Goal: Information Seeking & Learning: Learn about a topic

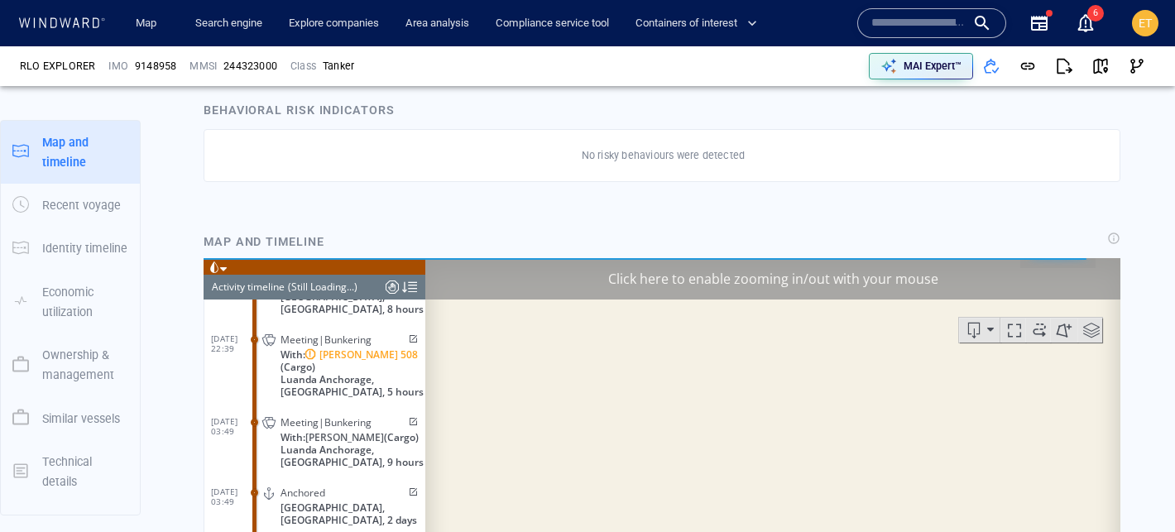
scroll to position [5587, 0]
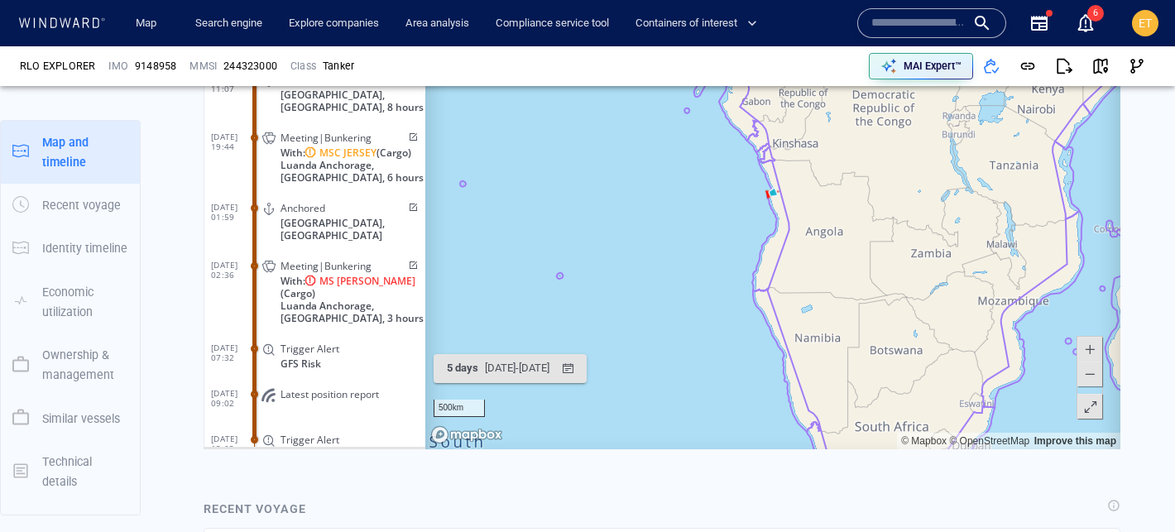
scroll to position [1084, 0]
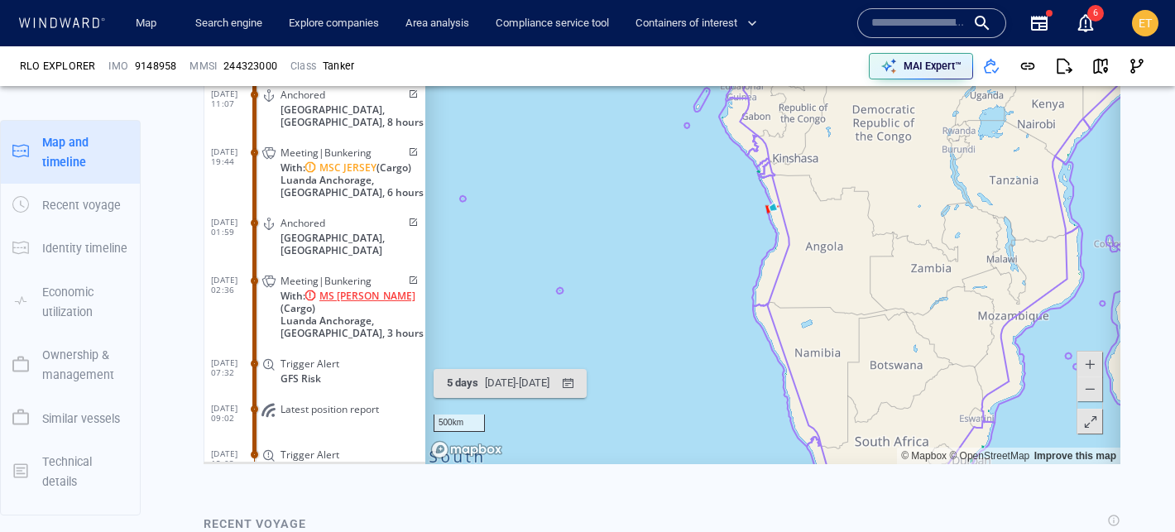
click at [332, 290] on span "MS [PERSON_NAME]" at bounding box center [367, 296] width 96 height 12
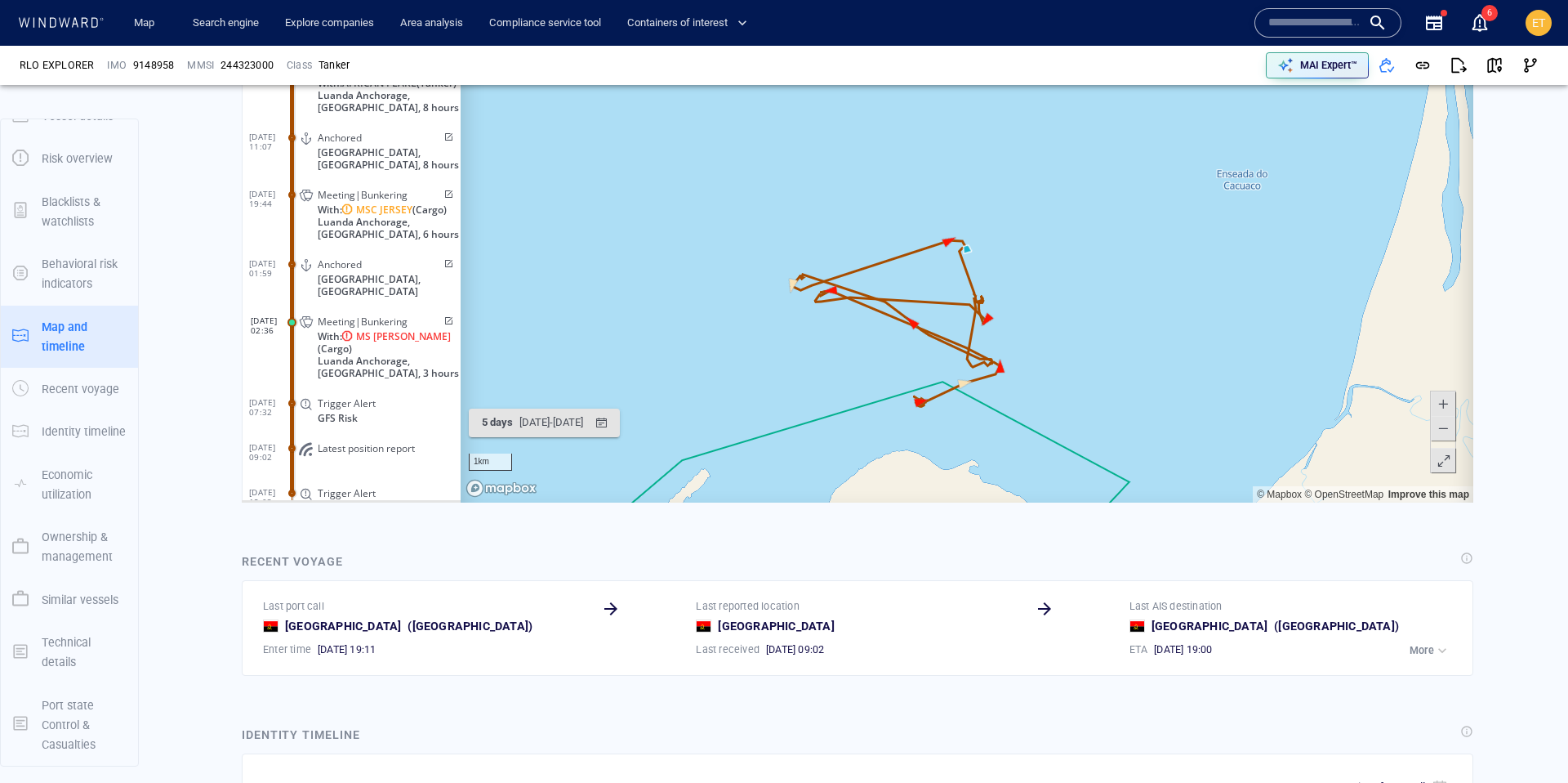
scroll to position [992, 0]
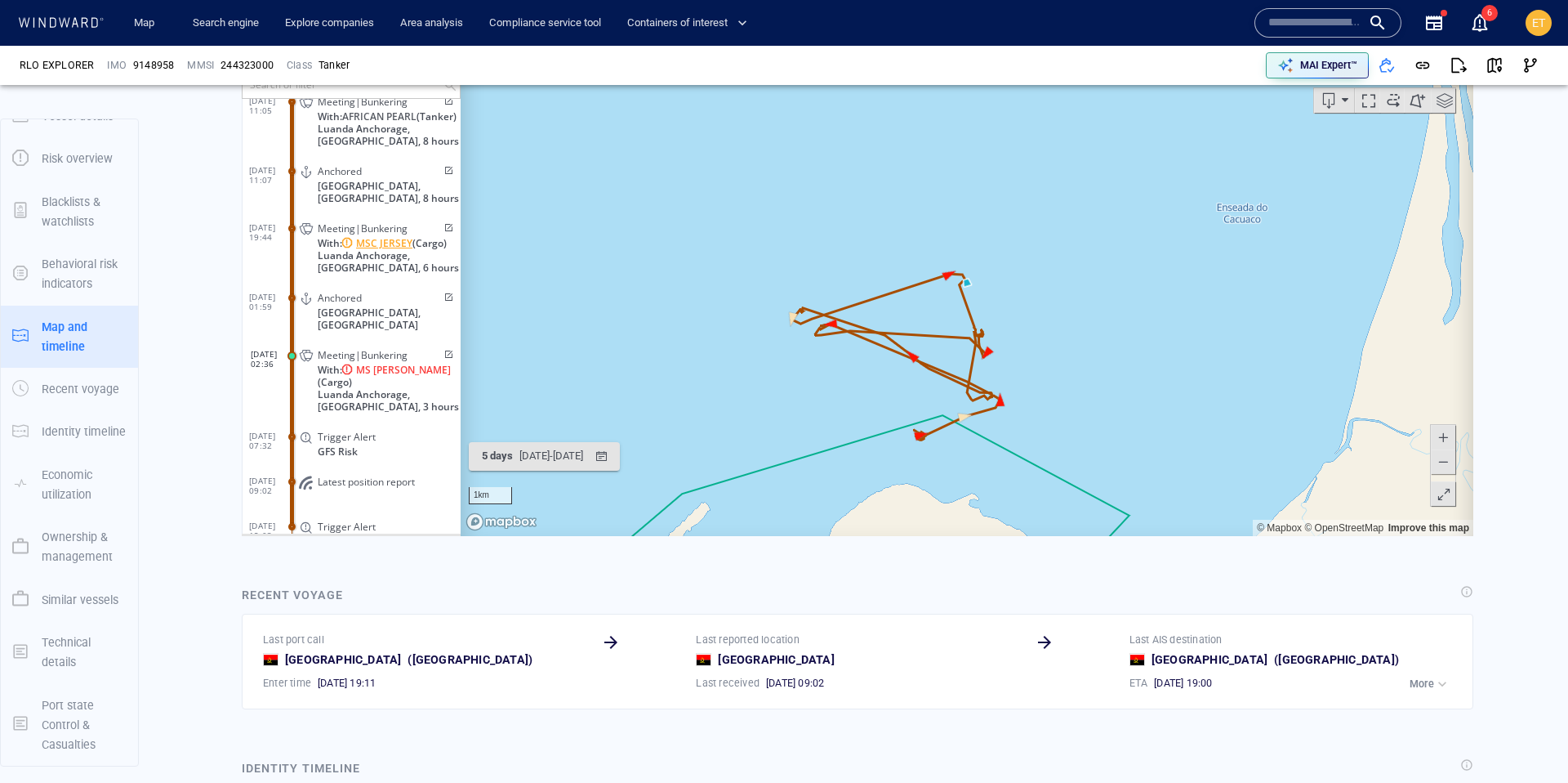
click at [388, 236] on span "MSC JERSEY" at bounding box center [384, 242] width 56 height 12
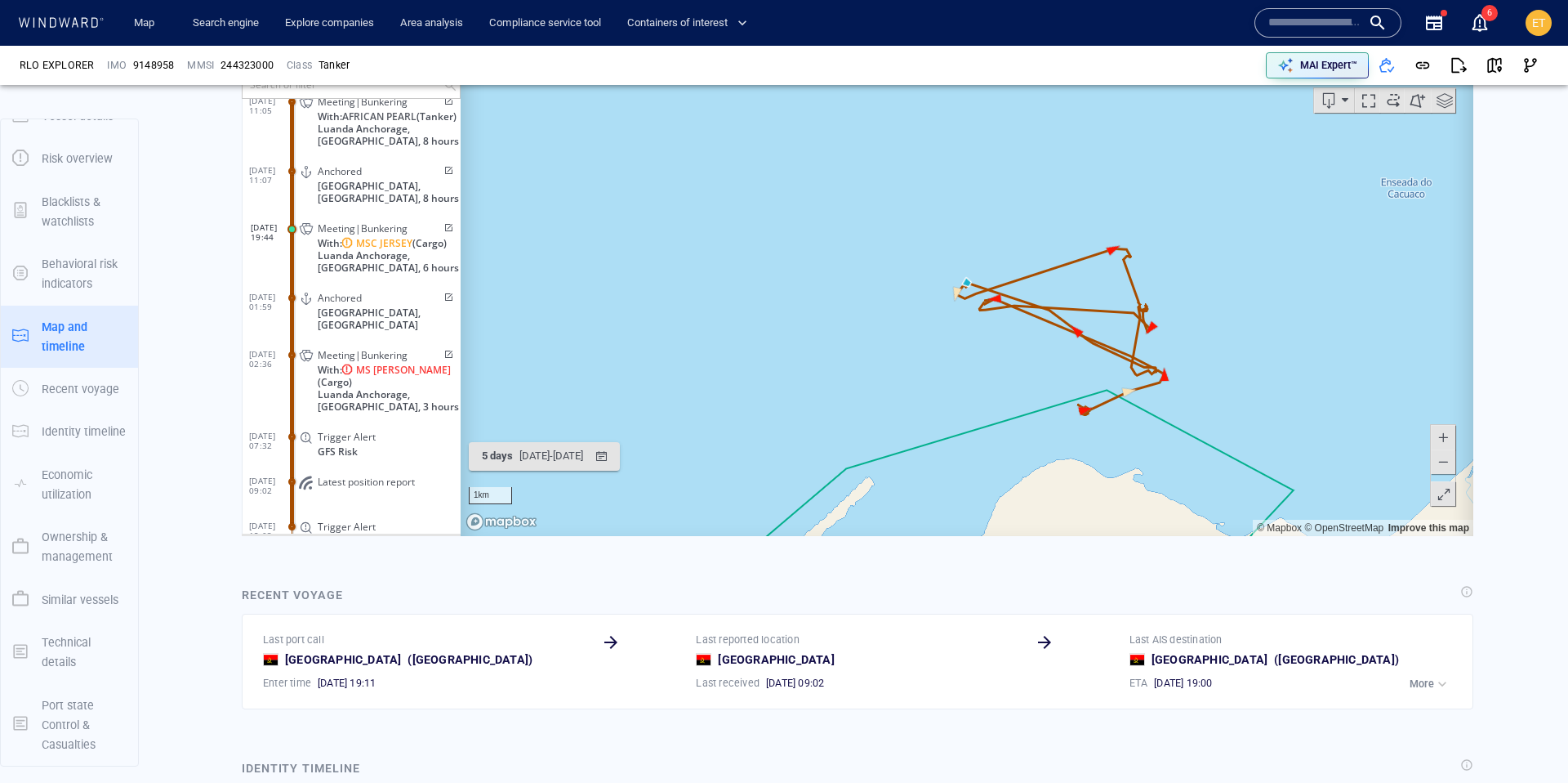
click at [331, 348] on span "Meeting|Bunkering" at bounding box center [362, 353] width 90 height 12
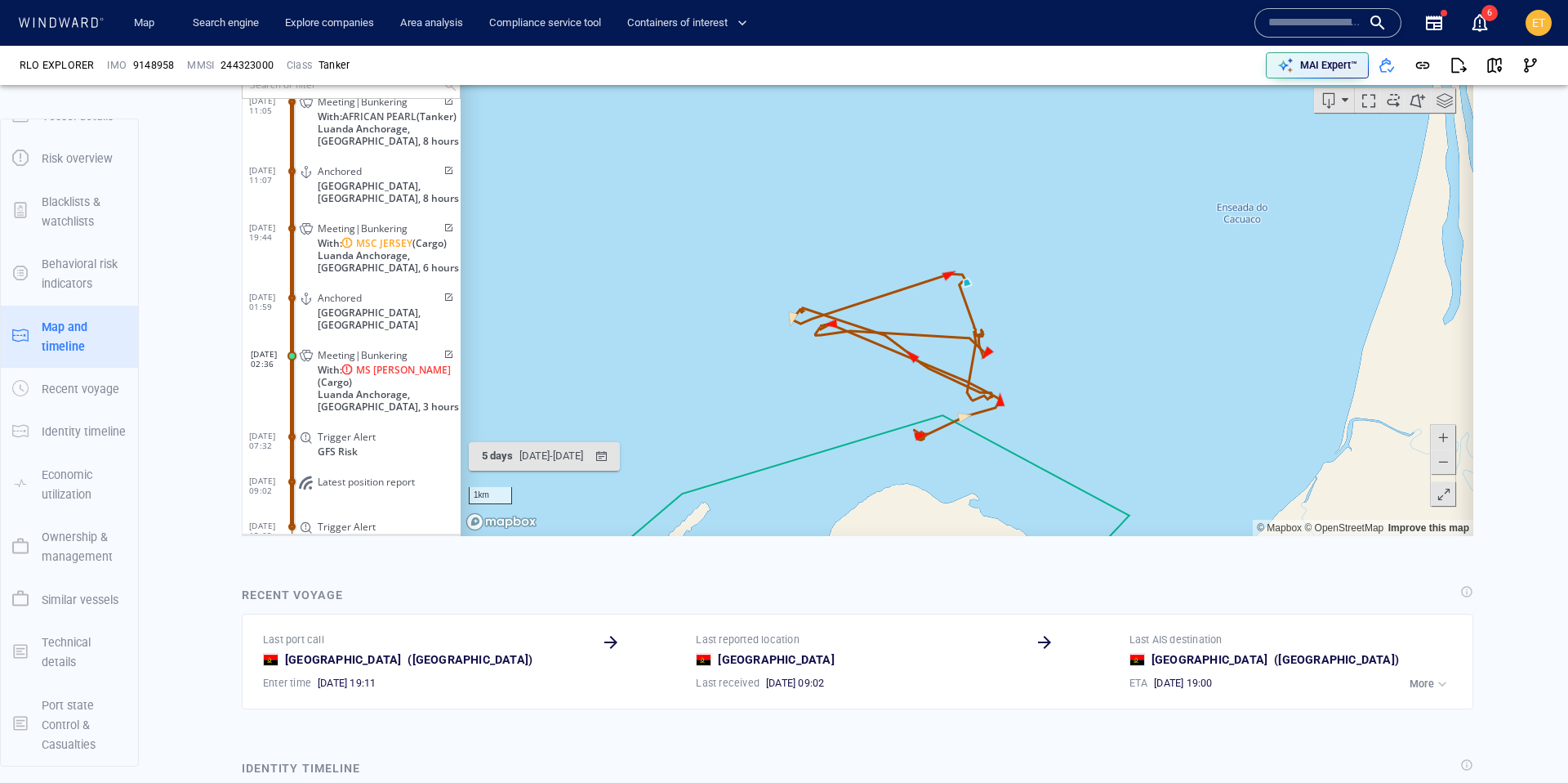
click at [336, 348] on span "Meeting|Bunkering" at bounding box center [362, 353] width 90 height 12
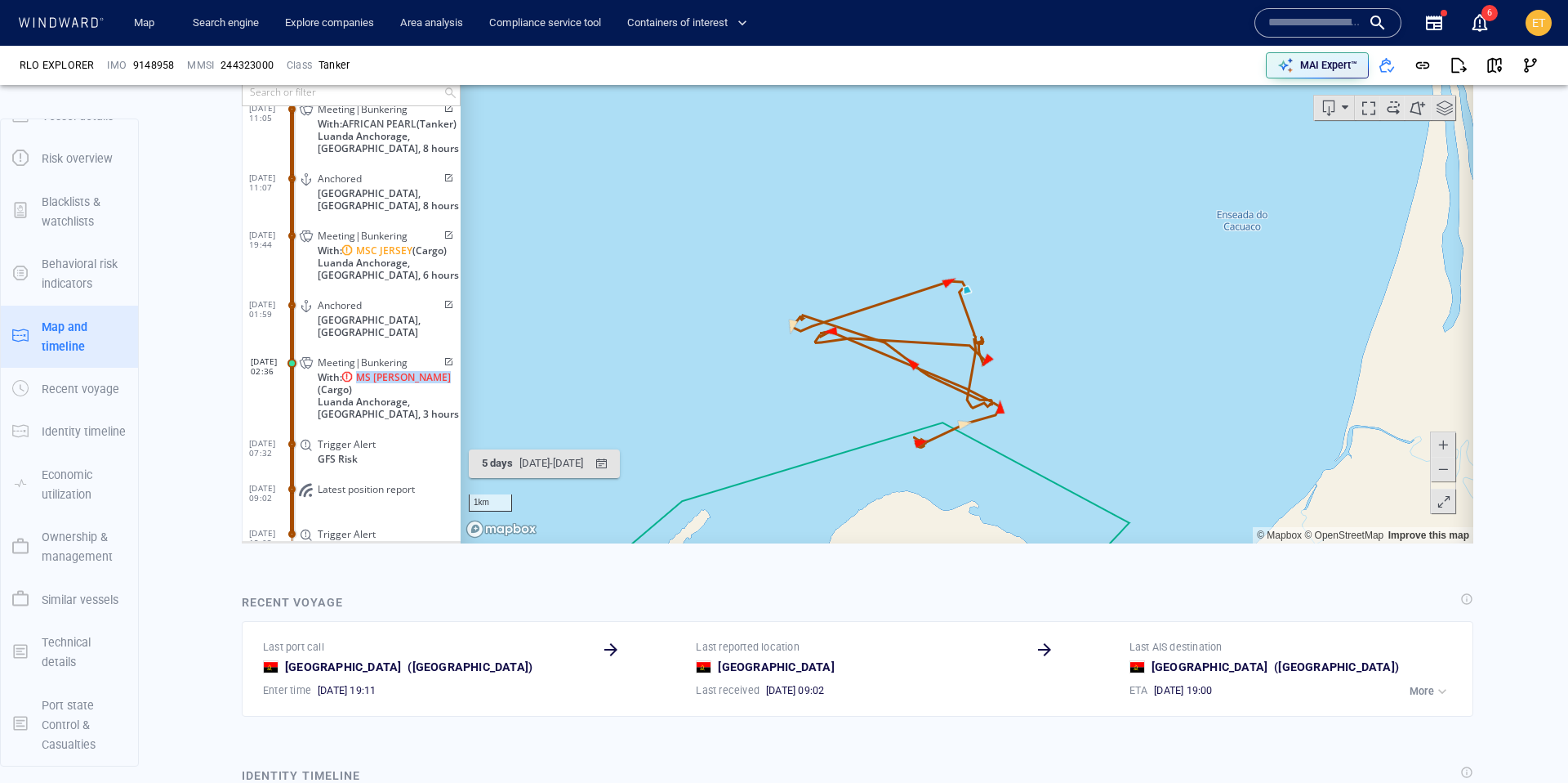
drag, startPoint x: 408, startPoint y: 352, endPoint x: 357, endPoint y: 354, distance: 51.0
click at [357, 370] on span "With: MS MARIA (Cargo)" at bounding box center [389, 382] width 143 height 25
copy span "MS [PERSON_NAME]"
click at [1158, 64] on span "button" at bounding box center [1494, 65] width 17 height 17
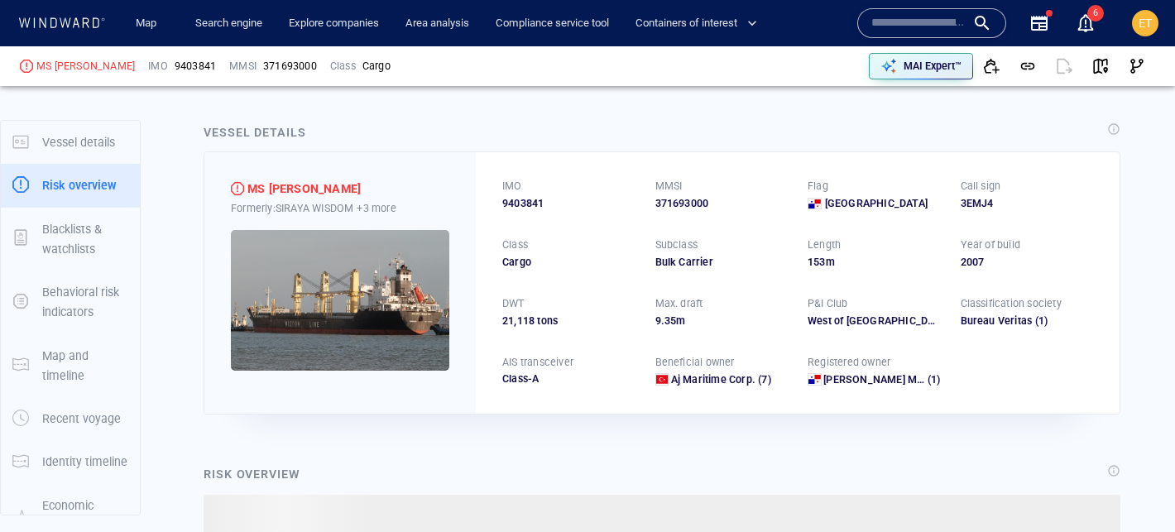
scroll to position [43, 0]
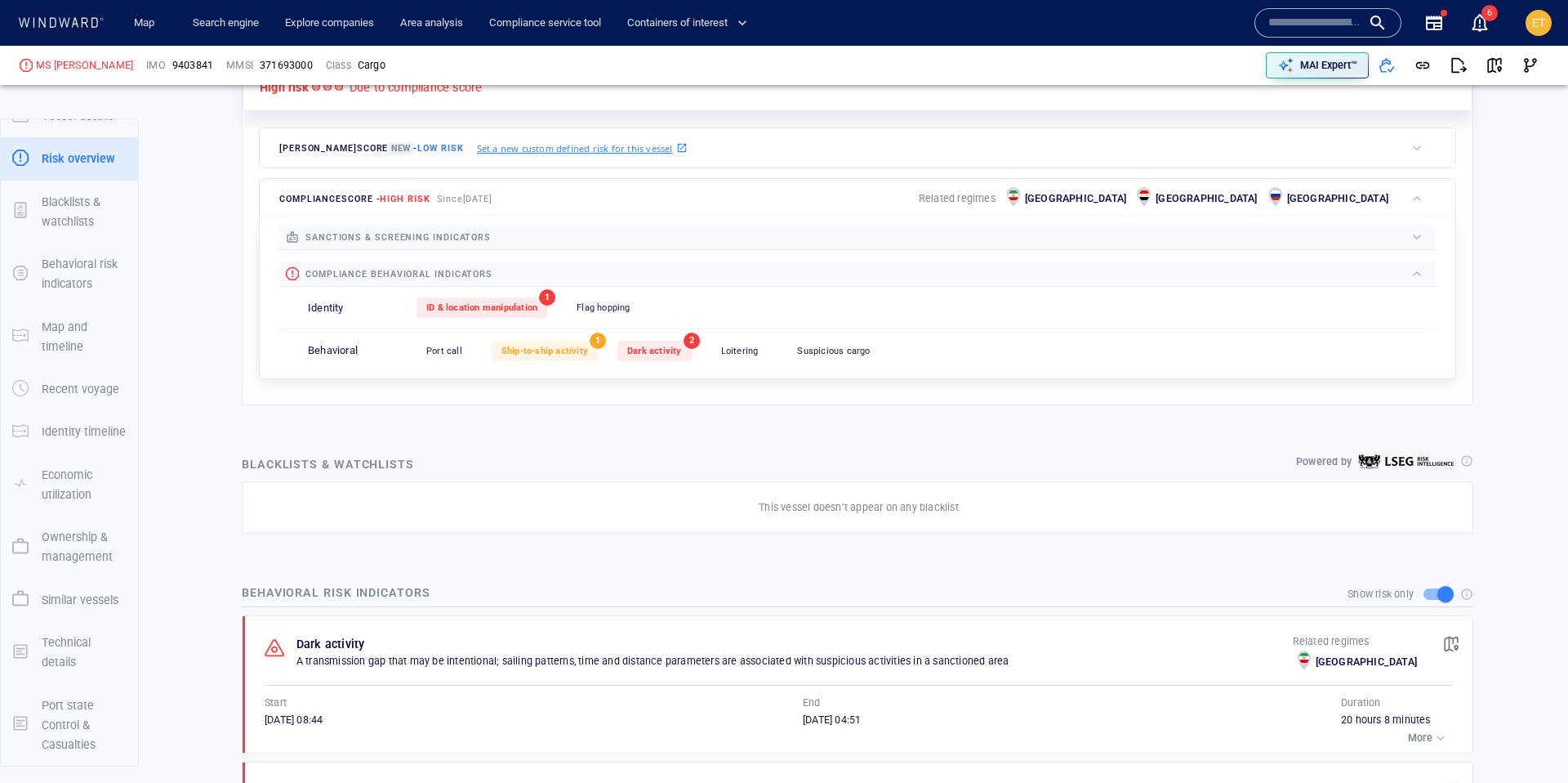
scroll to position [452, 0]
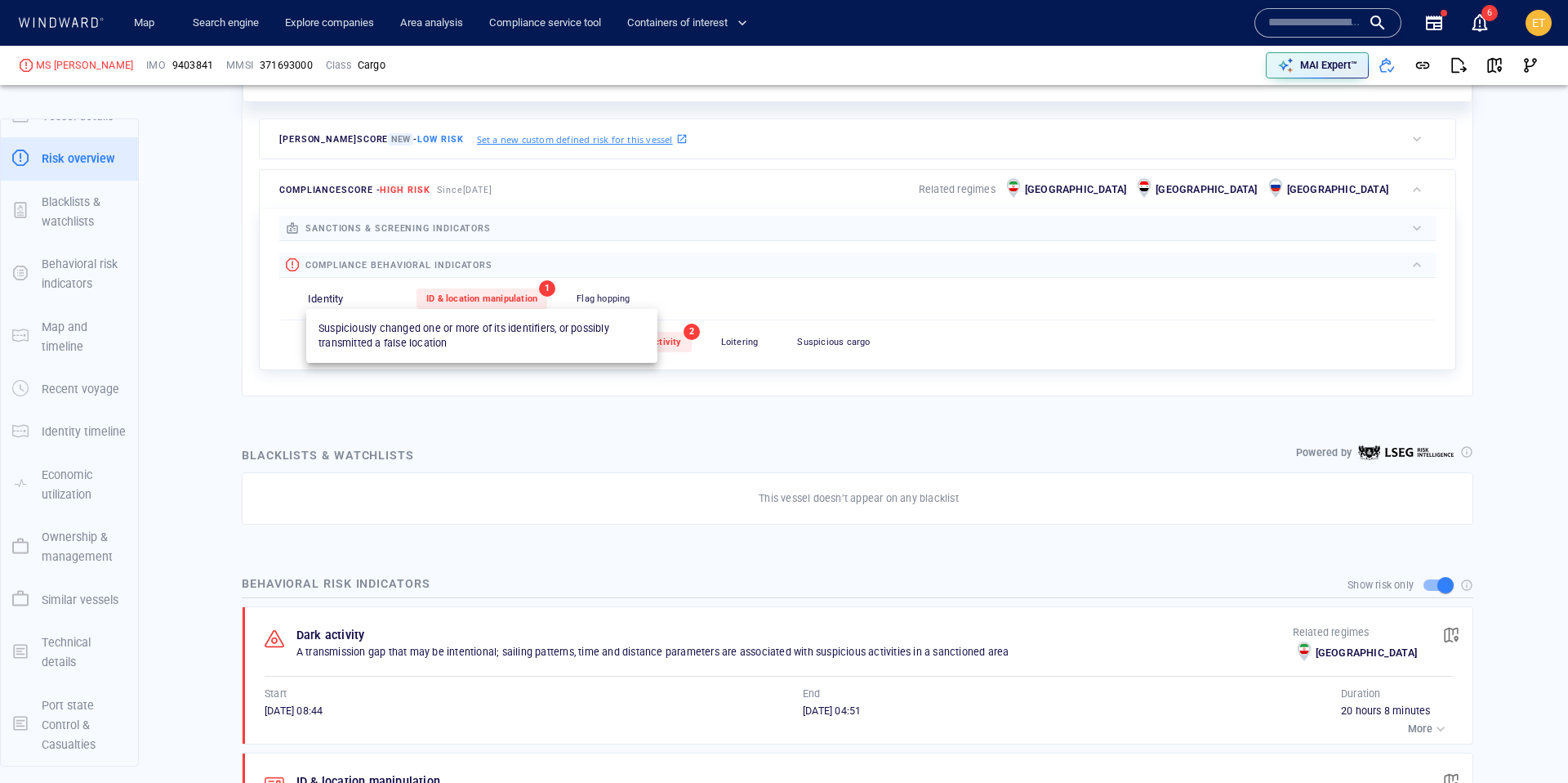
click at [494, 298] on span "ID & location manipulation" at bounding box center [482, 298] width 112 height 11
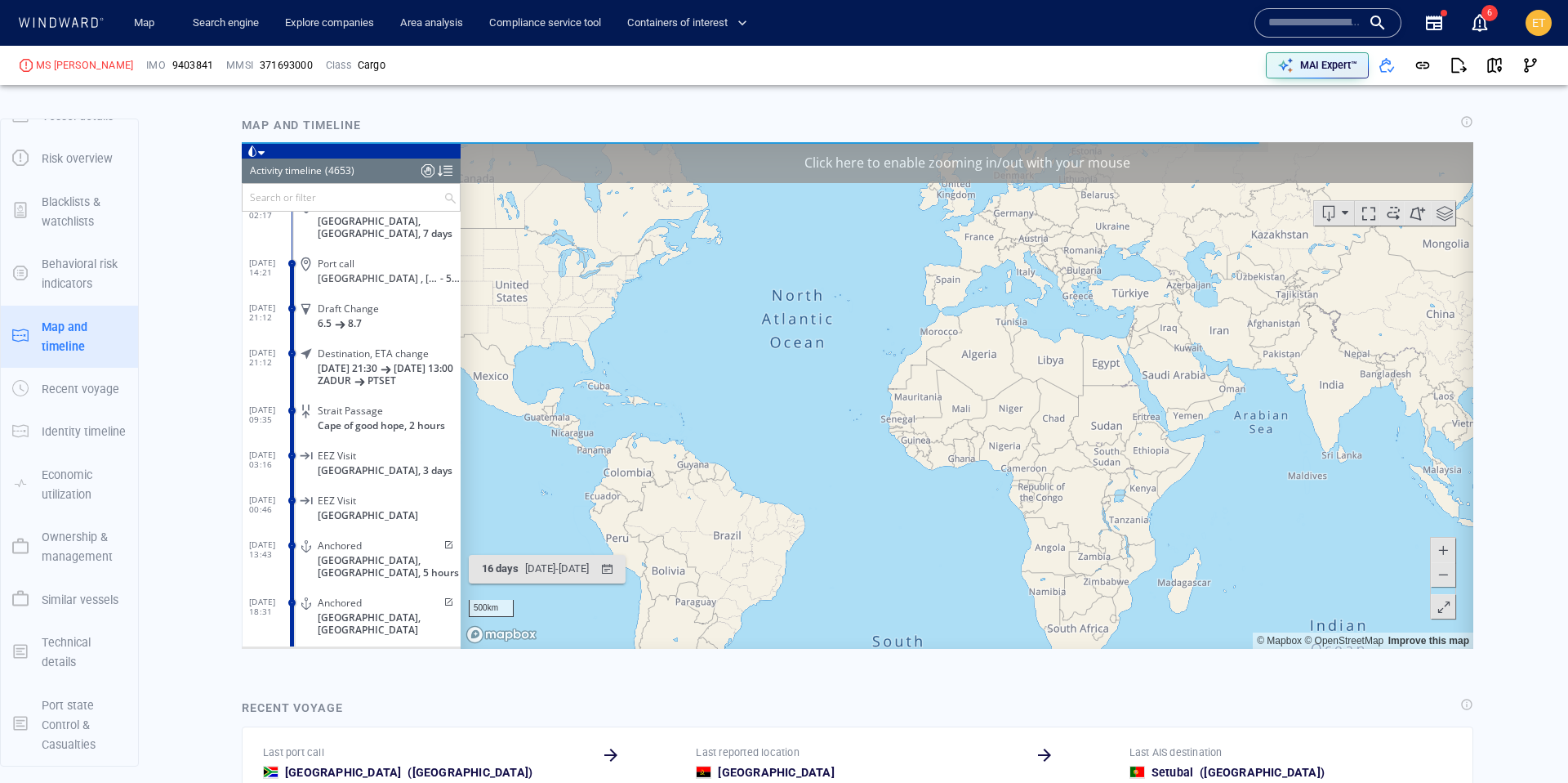
scroll to position [1598, 0]
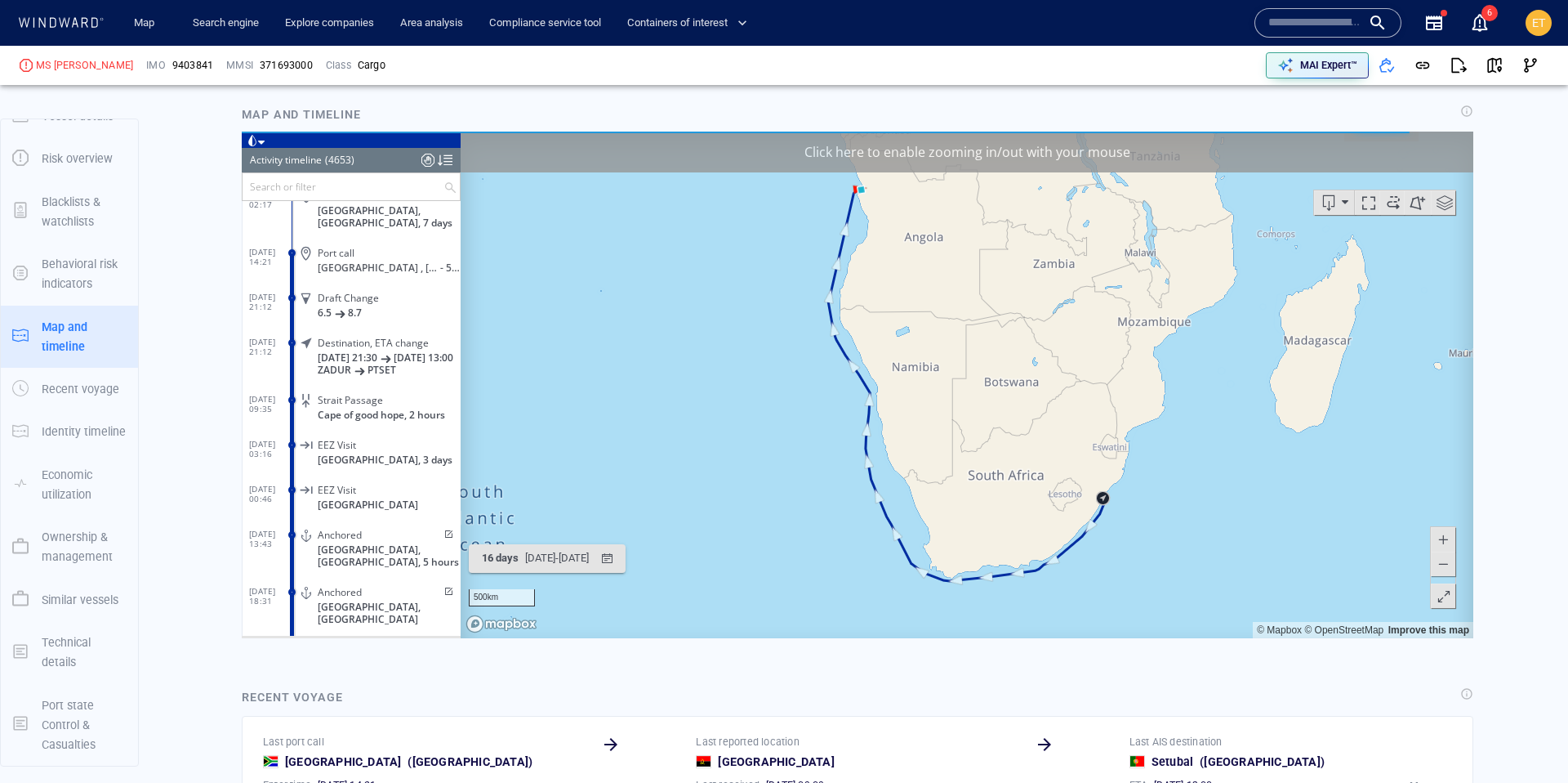
click at [898, 254] on canvas "Map" at bounding box center [967, 383] width 1012 height 507
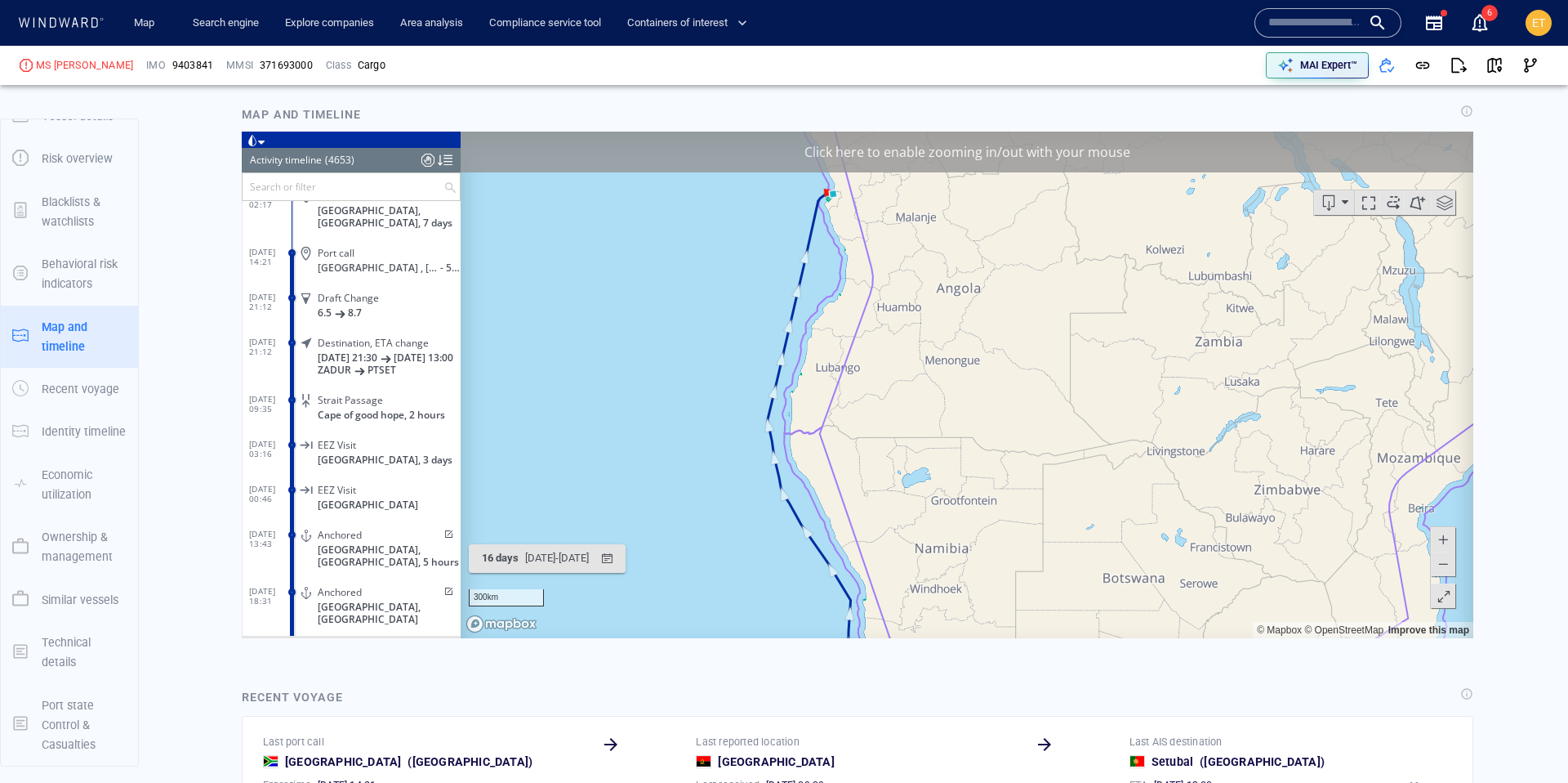
drag, startPoint x: 873, startPoint y: 222, endPoint x: 895, endPoint y: 465, distance: 244.0
click at [895, 465] on canvas "Map" at bounding box center [967, 383] width 1012 height 507
click at [862, 334] on canvas "Map" at bounding box center [967, 383] width 1012 height 507
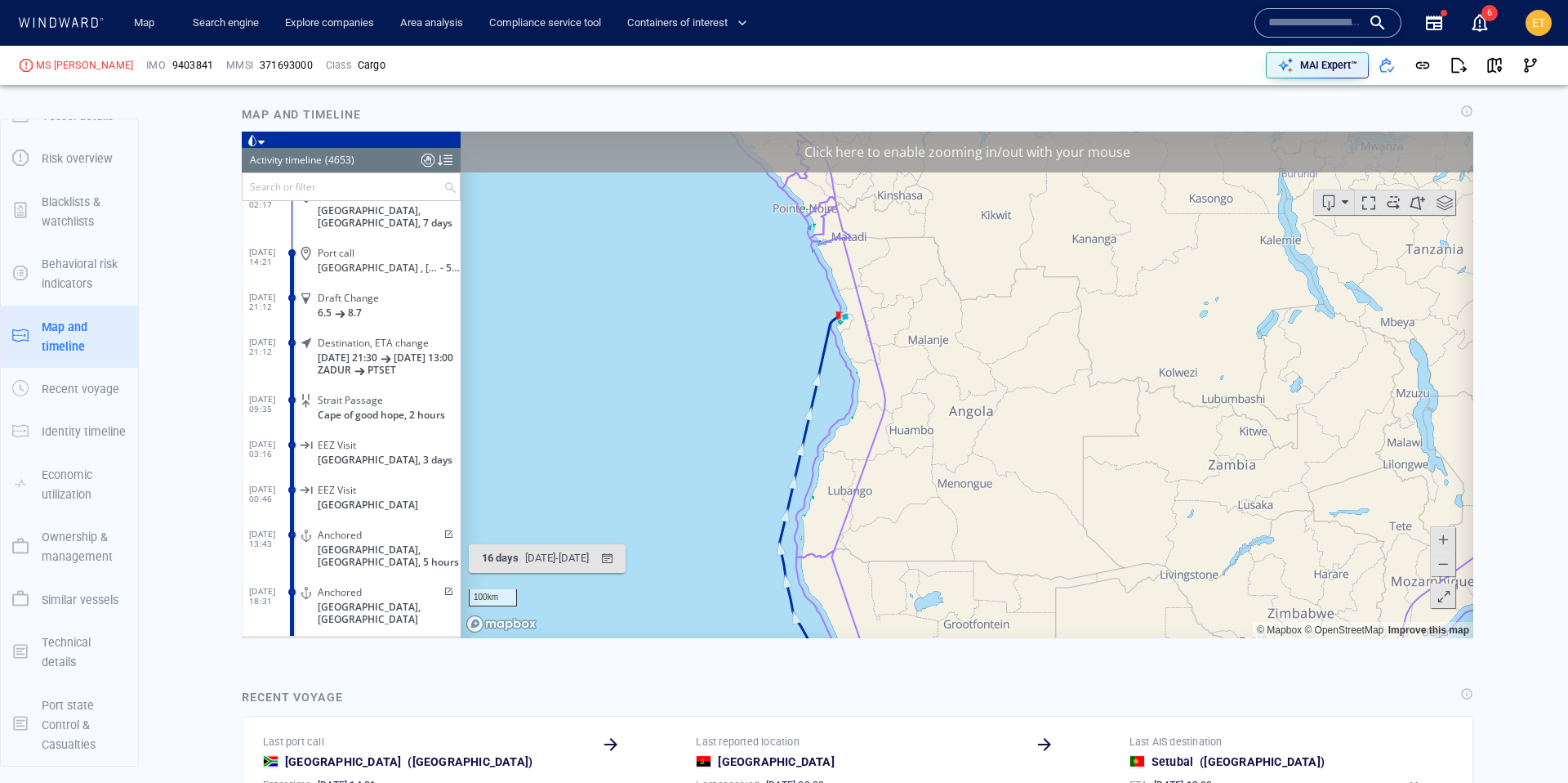
click at [841, 322] on canvas "Map" at bounding box center [967, 383] width 1012 height 507
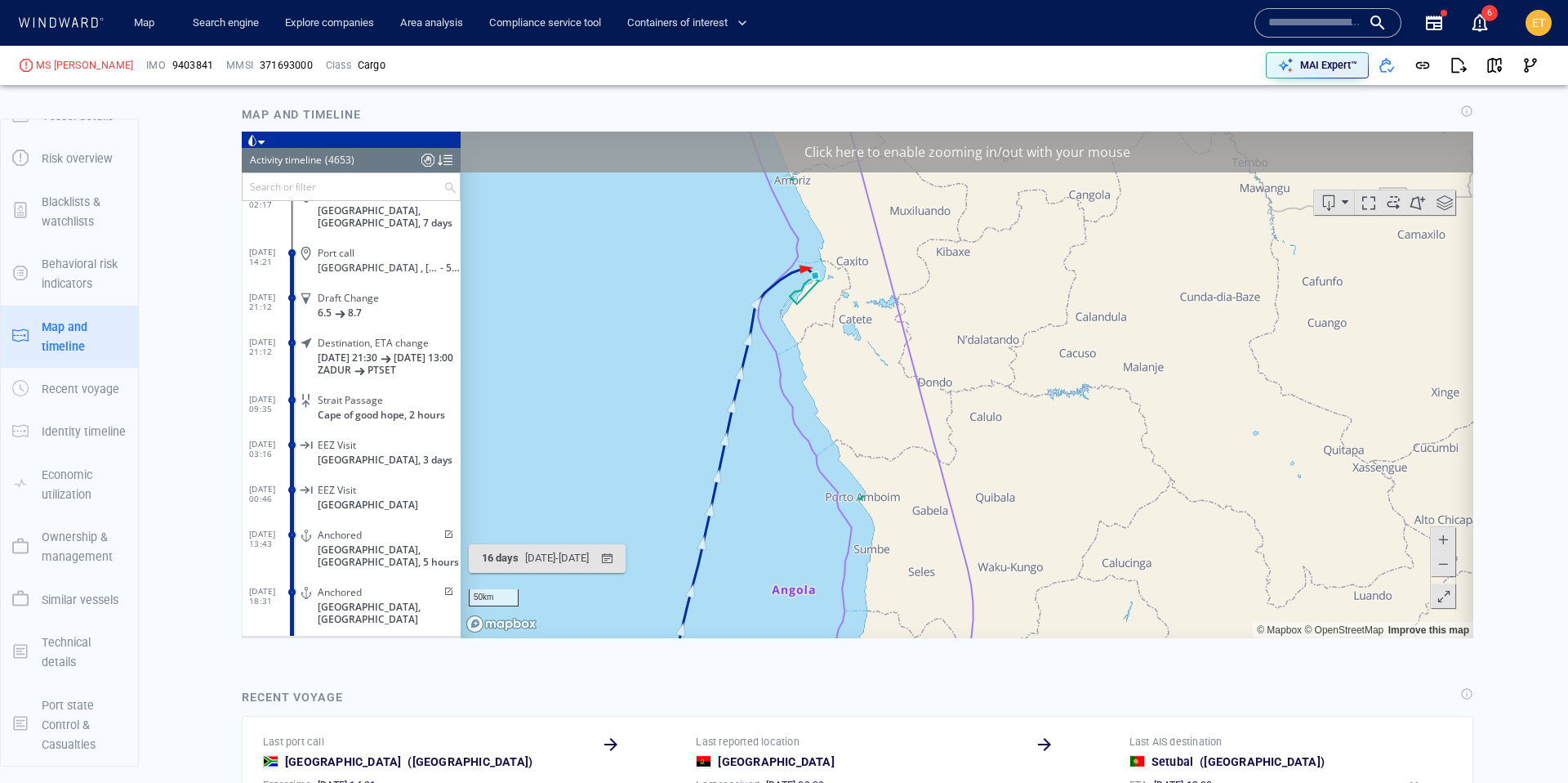
click at [826, 298] on canvas "Map" at bounding box center [967, 383] width 1012 height 507
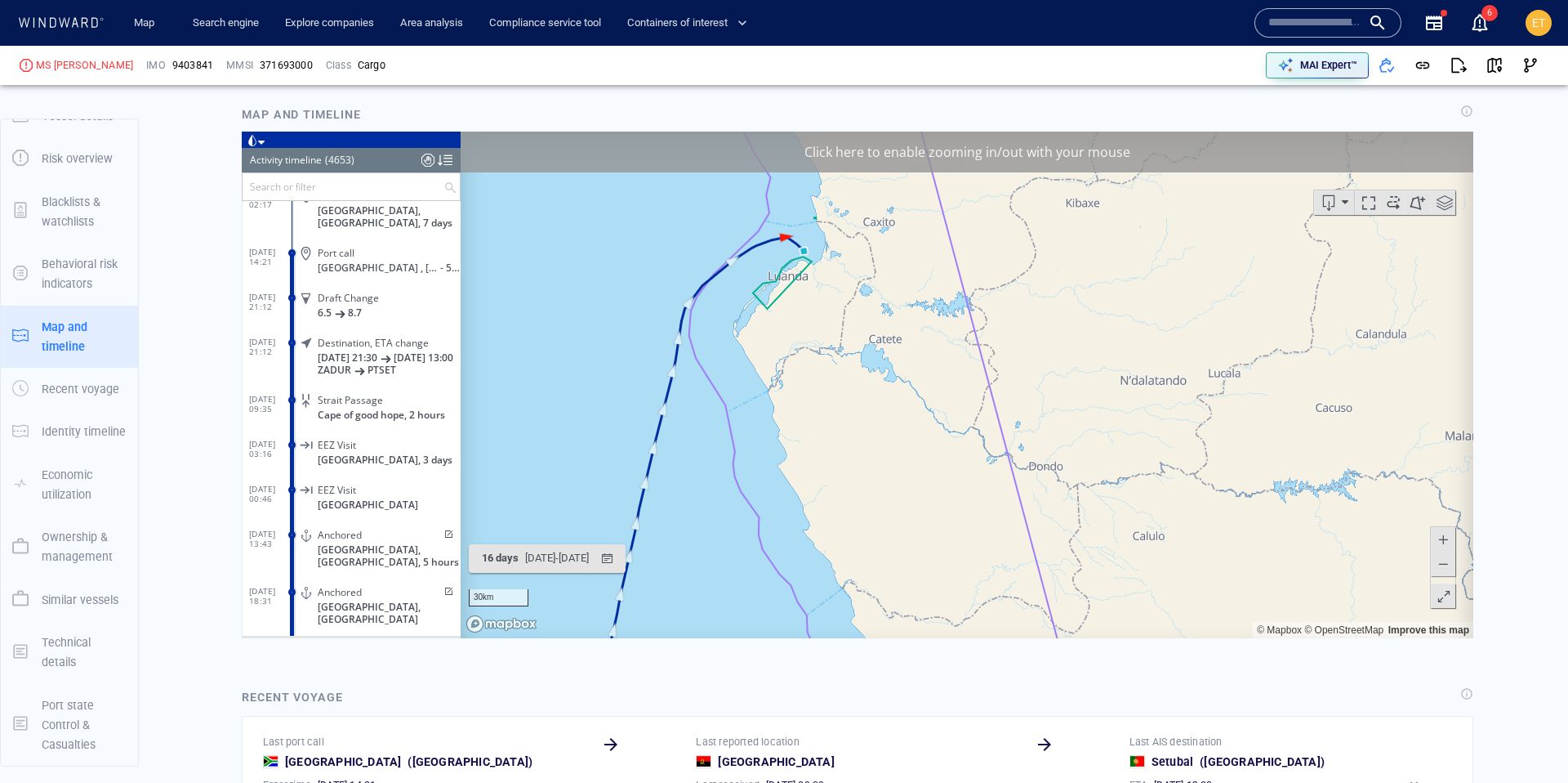
click at [826, 298] on canvas "Map" at bounding box center [967, 383] width 1012 height 507
click at [816, 296] on canvas "Map" at bounding box center [967, 383] width 1012 height 507
click at [838, 258] on canvas "Map" at bounding box center [967, 383] width 1012 height 507
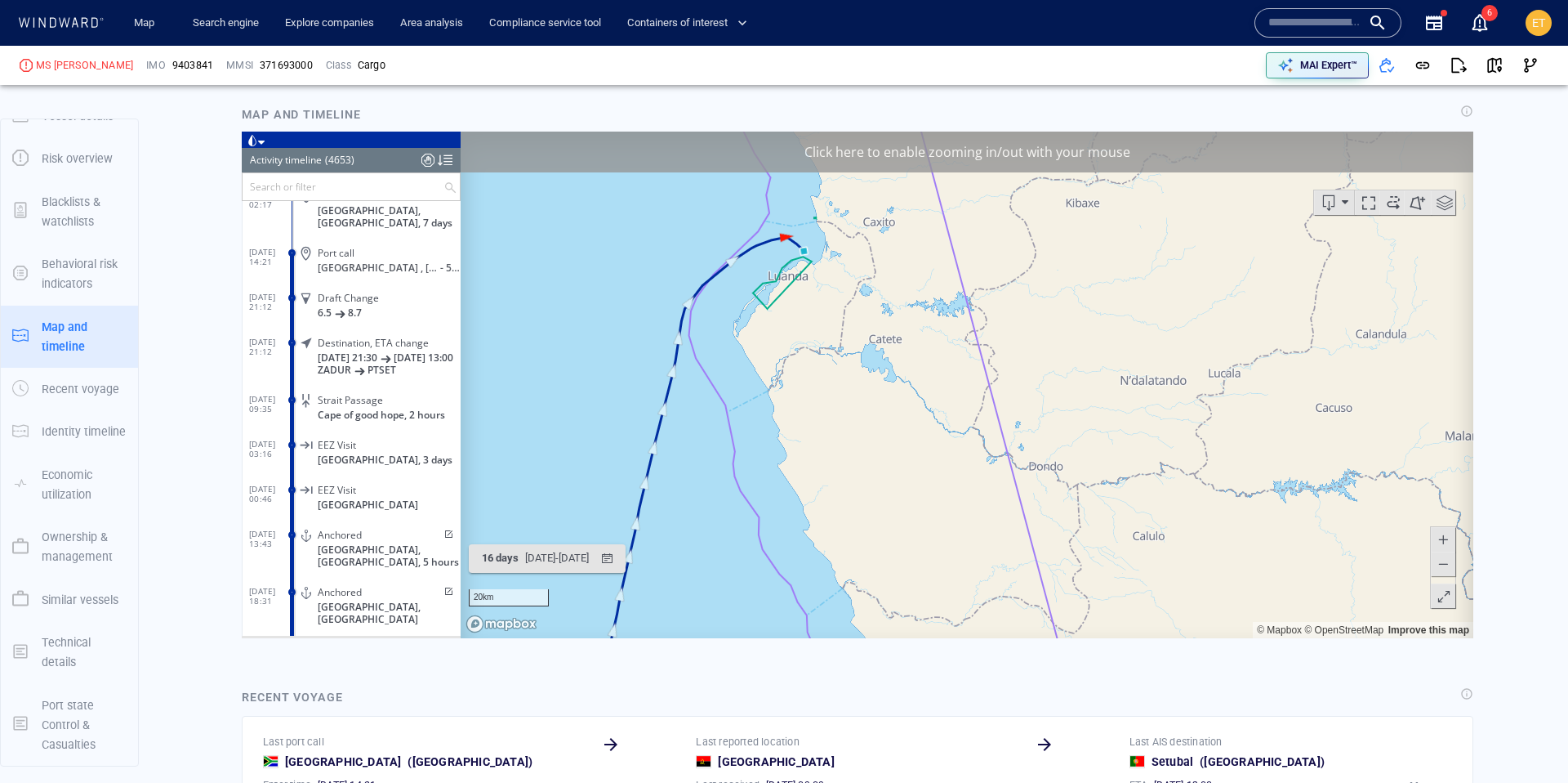
click at [838, 258] on canvas "Map" at bounding box center [967, 383] width 1012 height 507
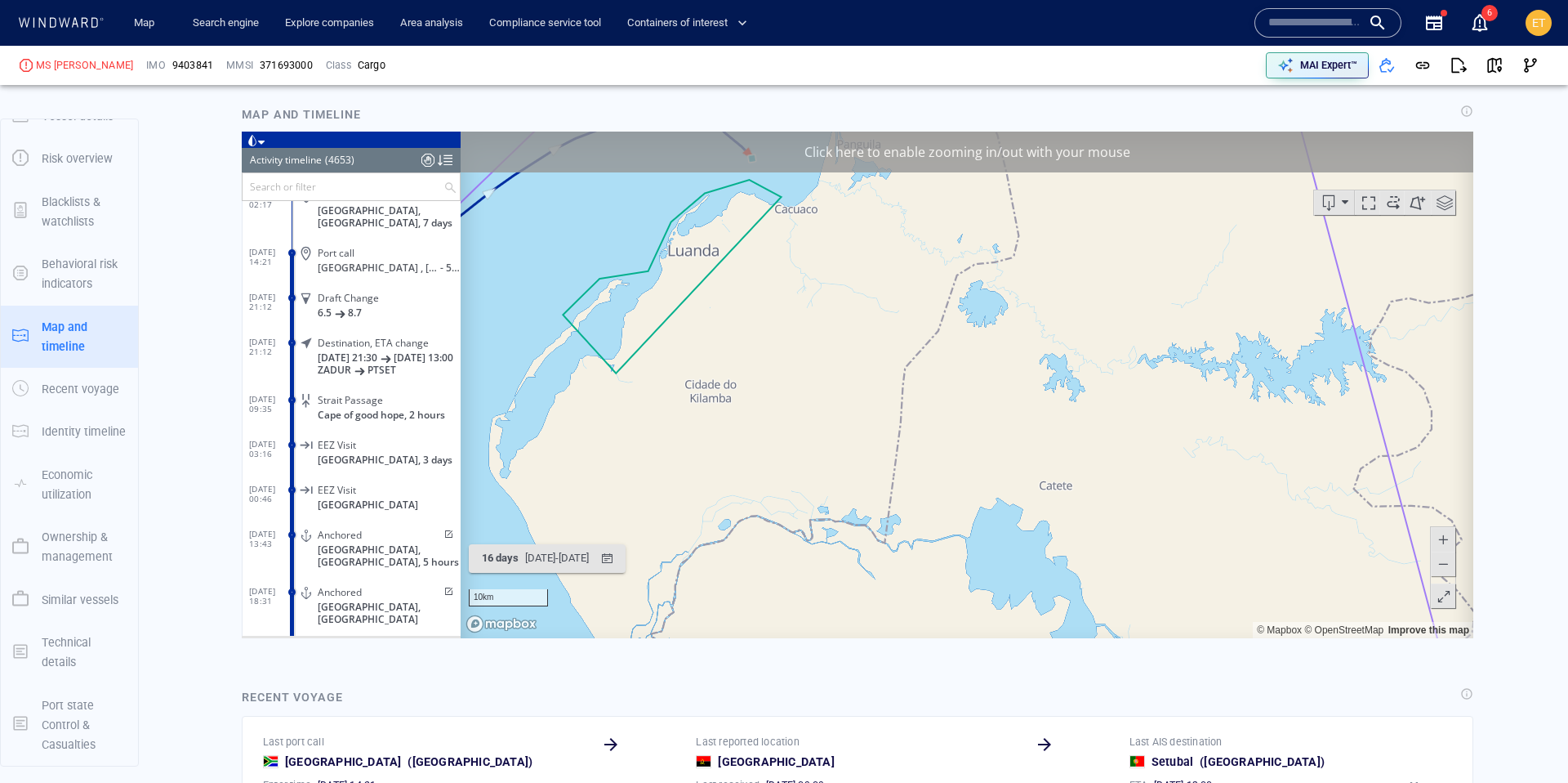
drag, startPoint x: 819, startPoint y: 276, endPoint x: 819, endPoint y: 544, distance: 268.0
click at [819, 524] on canvas "Map" at bounding box center [967, 383] width 1012 height 507
click at [773, 337] on canvas "Map" at bounding box center [967, 383] width 1012 height 507
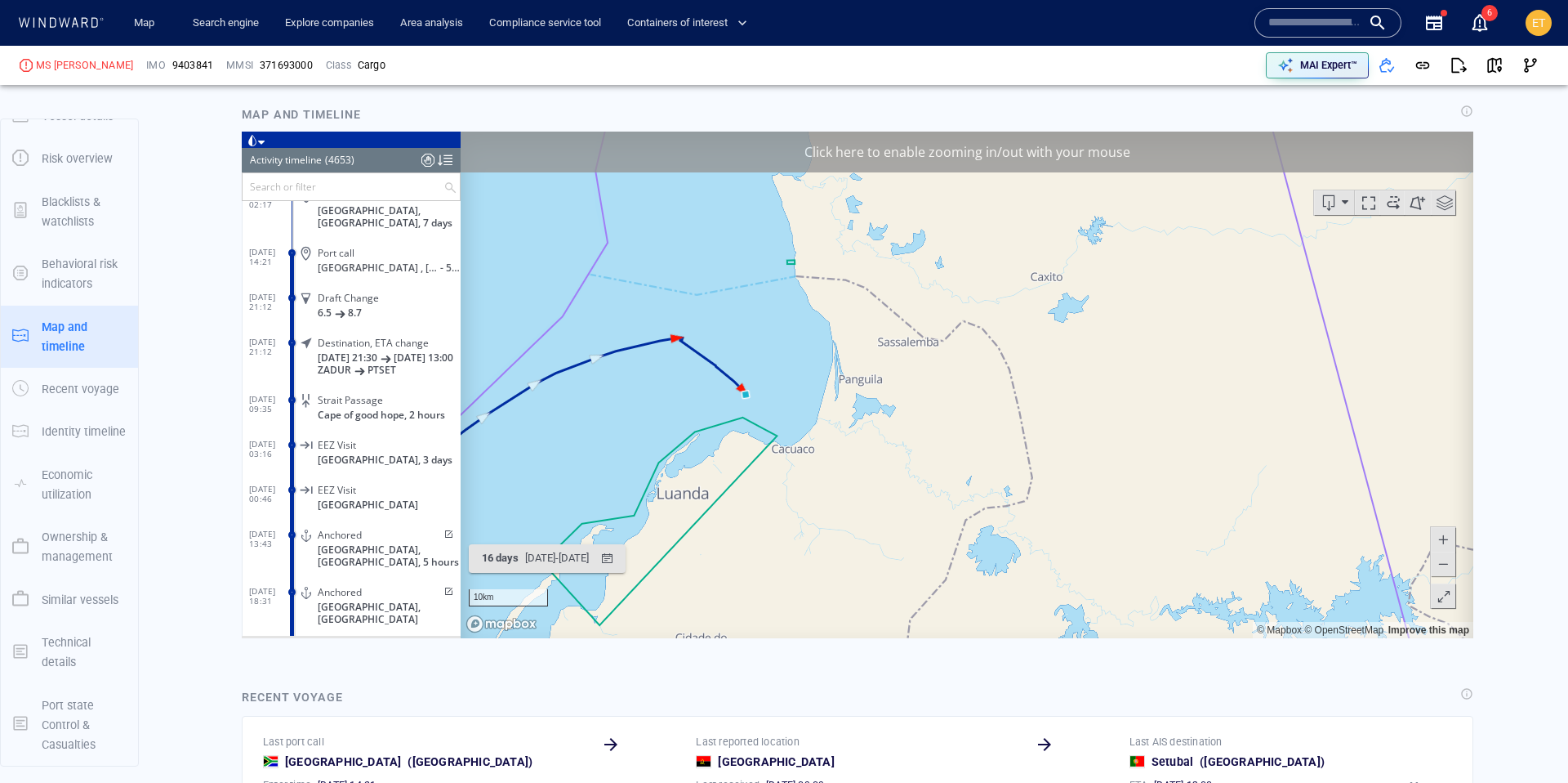
click at [773, 337] on canvas "Map" at bounding box center [967, 383] width 1012 height 507
click at [712, 343] on canvas "Map" at bounding box center [967, 383] width 1012 height 507
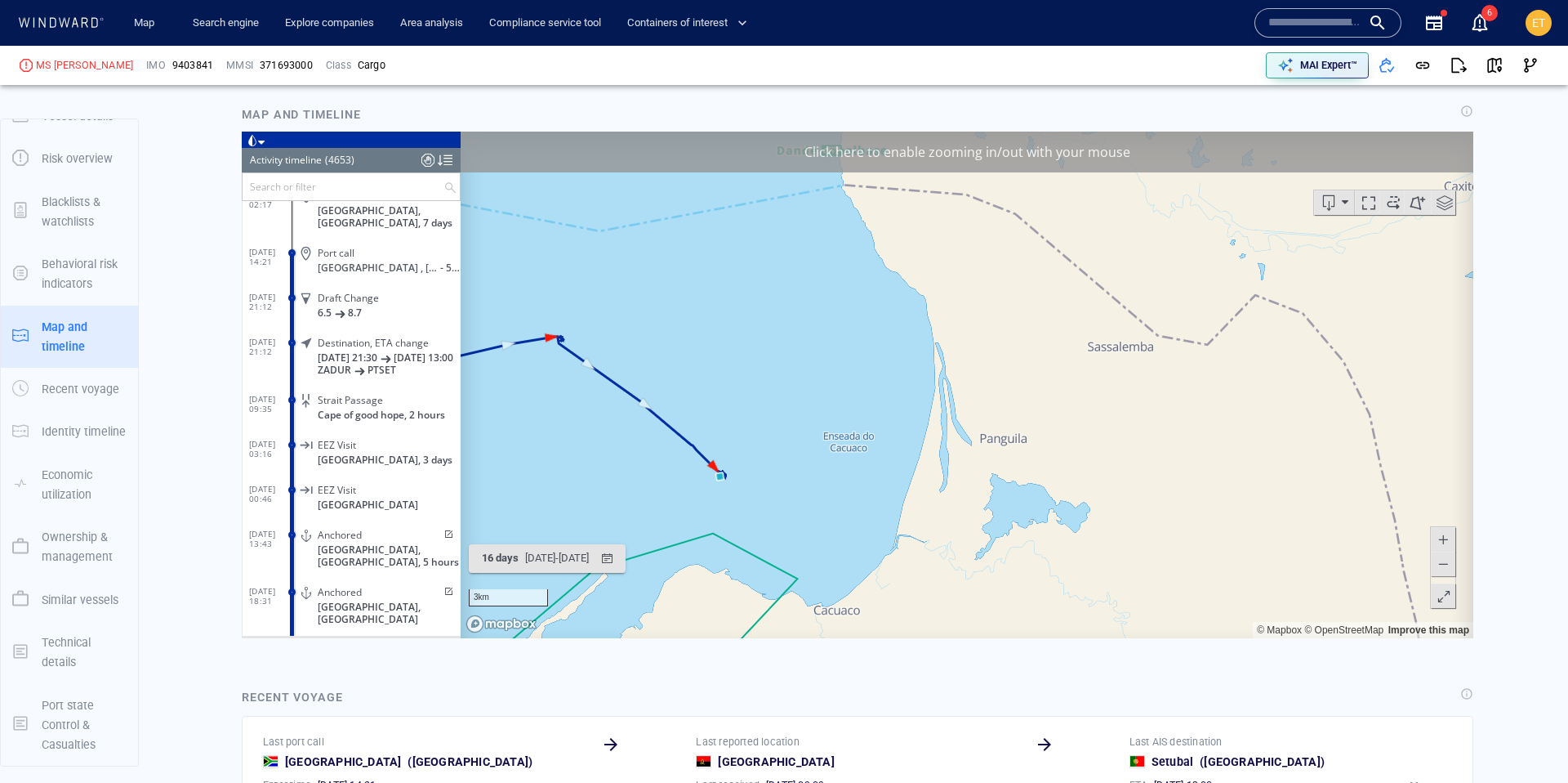
click at [592, 328] on canvas "Map" at bounding box center [967, 383] width 1012 height 507
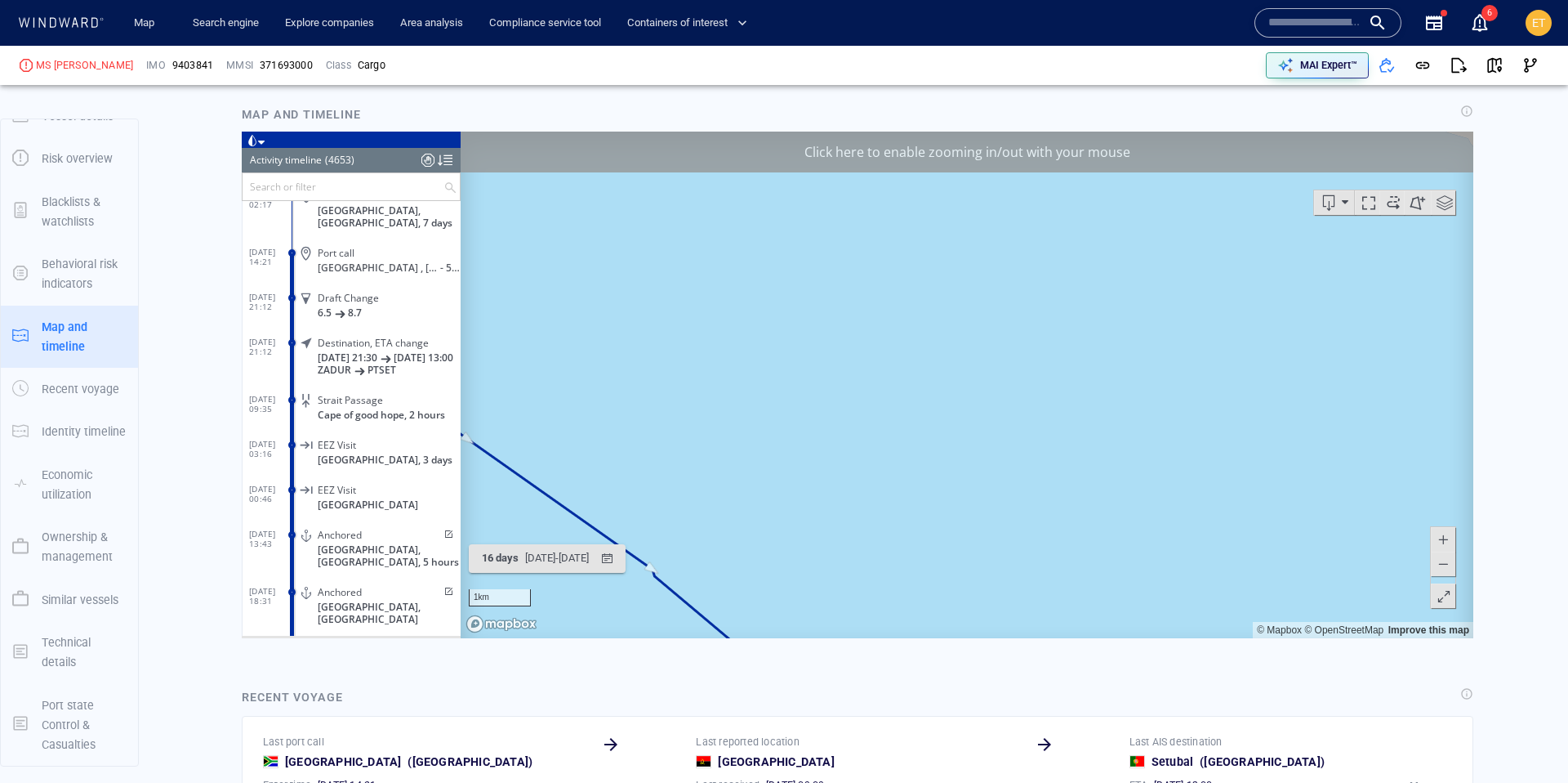
drag, startPoint x: 564, startPoint y: 328, endPoint x: 955, endPoint y: 402, distance: 397.9
click at [955, 402] on canvas "Map" at bounding box center [967, 383] width 1012 height 507
drag, startPoint x: 682, startPoint y: 393, endPoint x: 717, endPoint y: 394, distance: 35.0
click at [717, 394] on canvas "Map" at bounding box center [967, 383] width 1012 height 507
click at [679, 400] on canvas "Map" at bounding box center [967, 383] width 1012 height 507
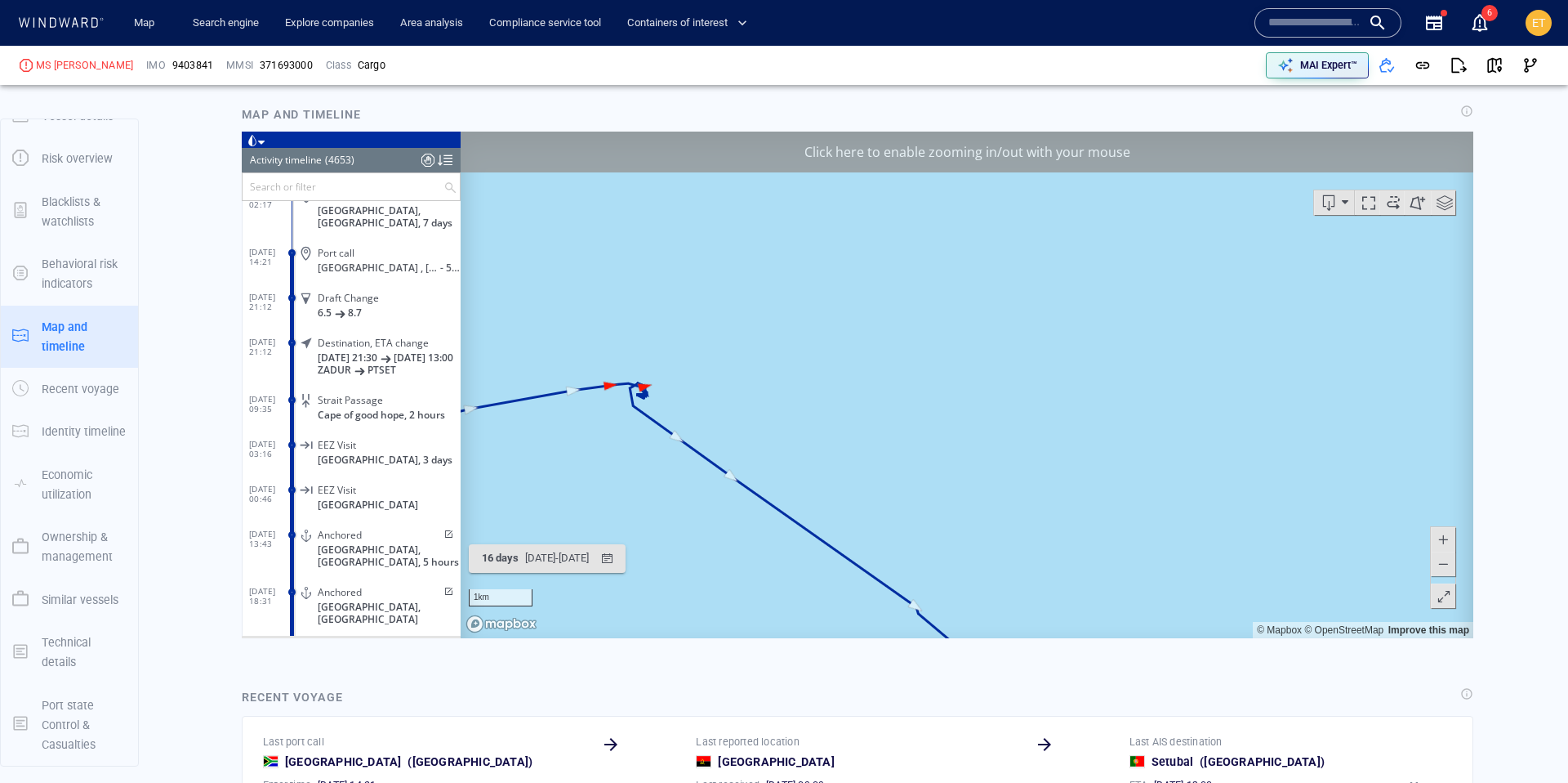
click at [679, 400] on canvas "Map" at bounding box center [967, 383] width 1012 height 507
click at [642, 400] on canvas "Map" at bounding box center [967, 383] width 1012 height 507
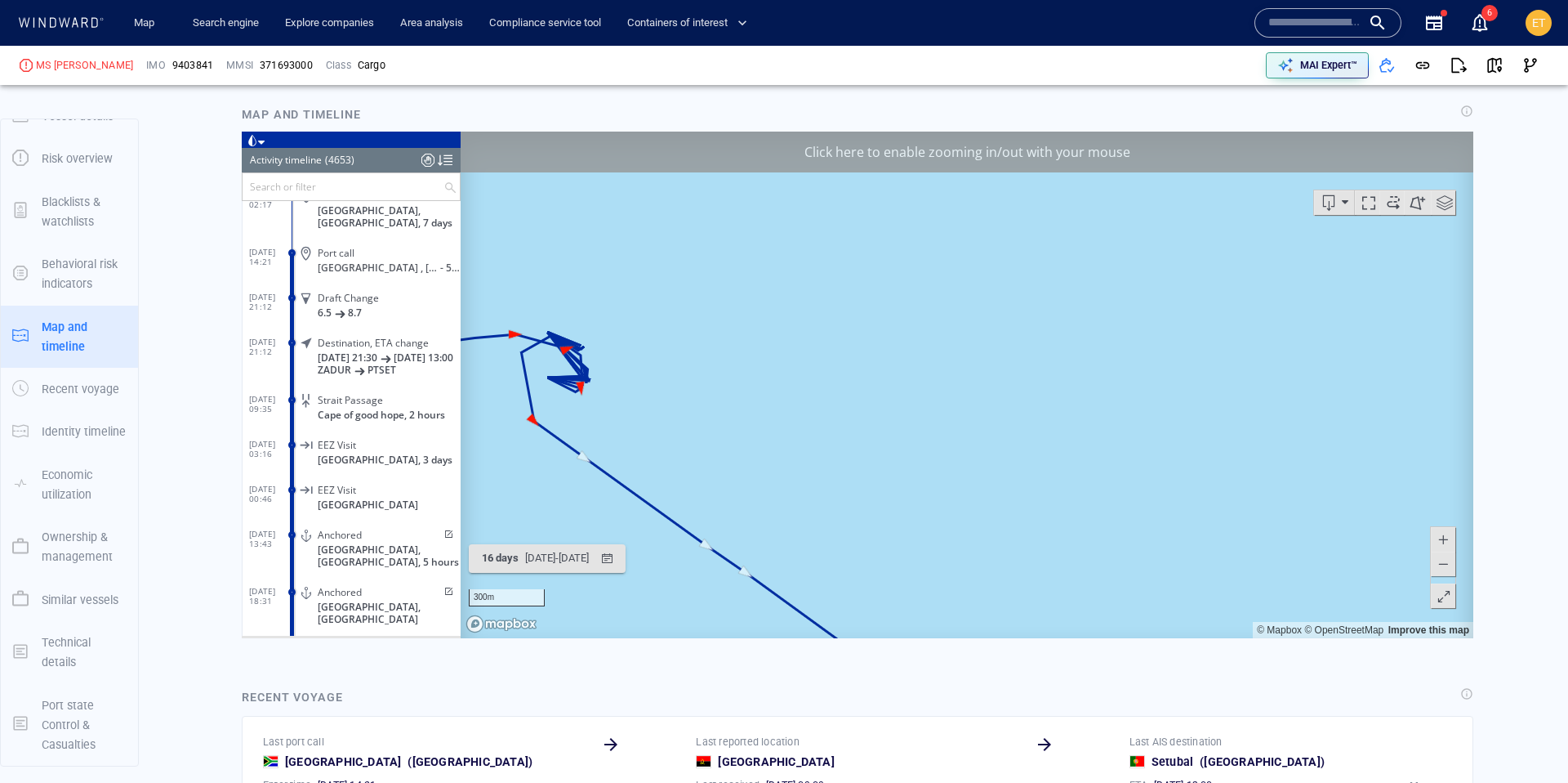
drag, startPoint x: 623, startPoint y: 398, endPoint x: 678, endPoint y: 401, distance: 55.1
click at [678, 401] on canvas "Map" at bounding box center [967, 383] width 1012 height 507
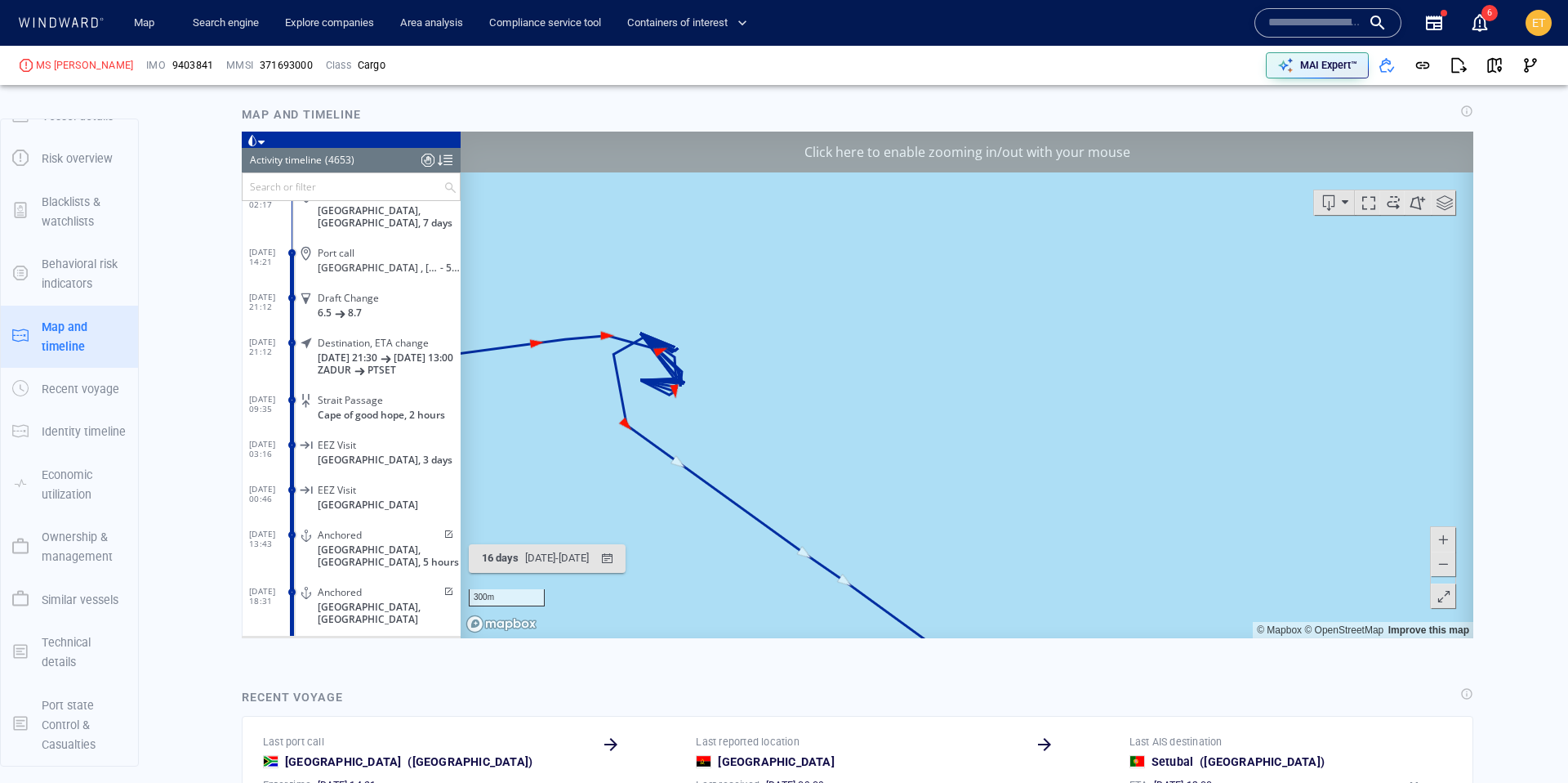
drag, startPoint x: 835, startPoint y: 407, endPoint x: 876, endPoint y: 407, distance: 41.0
click at [876, 407] on canvas "Map" at bounding box center [967, 383] width 1012 height 507
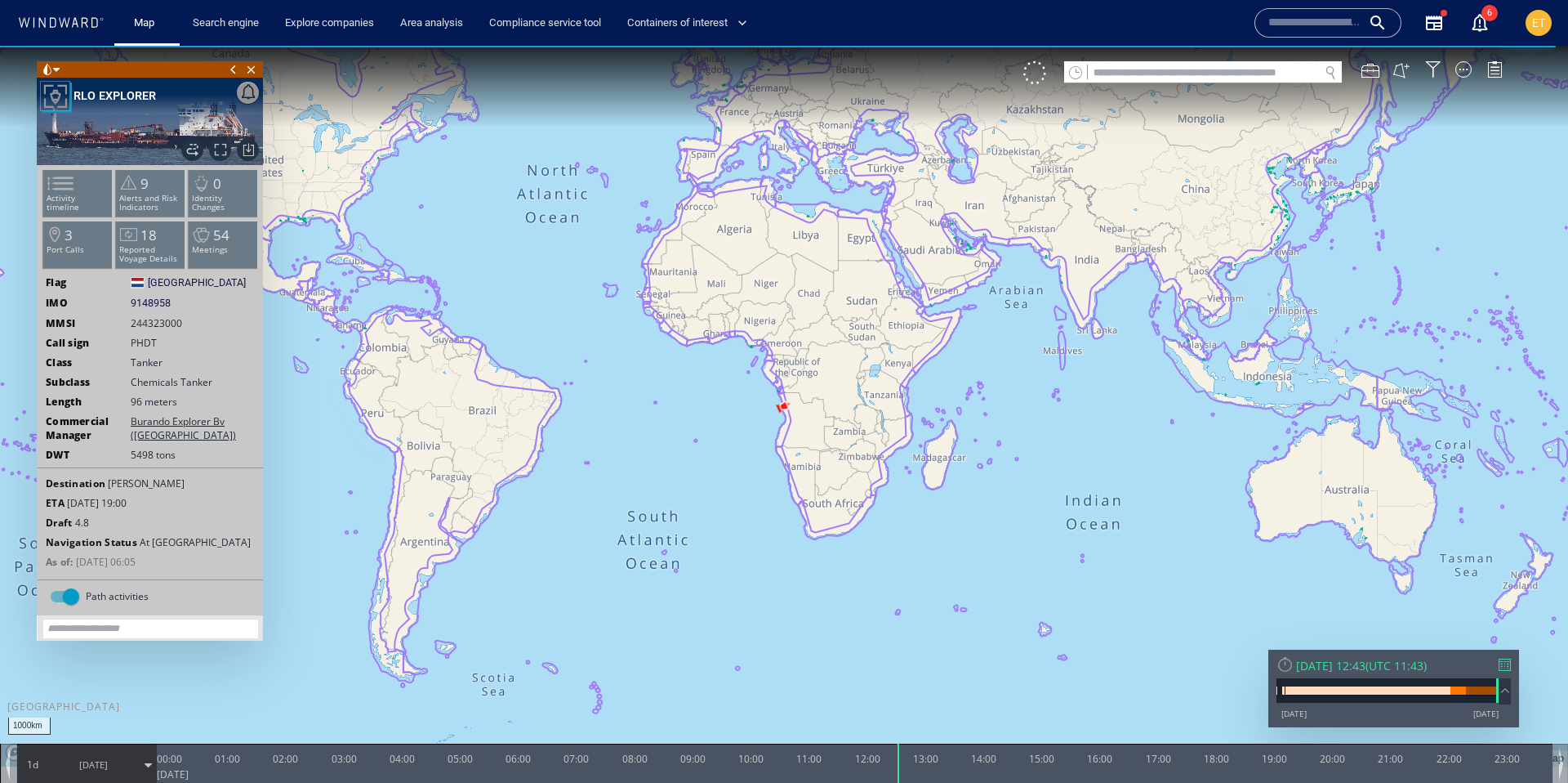
click at [215, 286] on span "[GEOGRAPHIC_DATA]" at bounding box center [196, 282] width 98 height 15
click at [211, 251] on p "Meetings" at bounding box center [223, 249] width 69 height 9
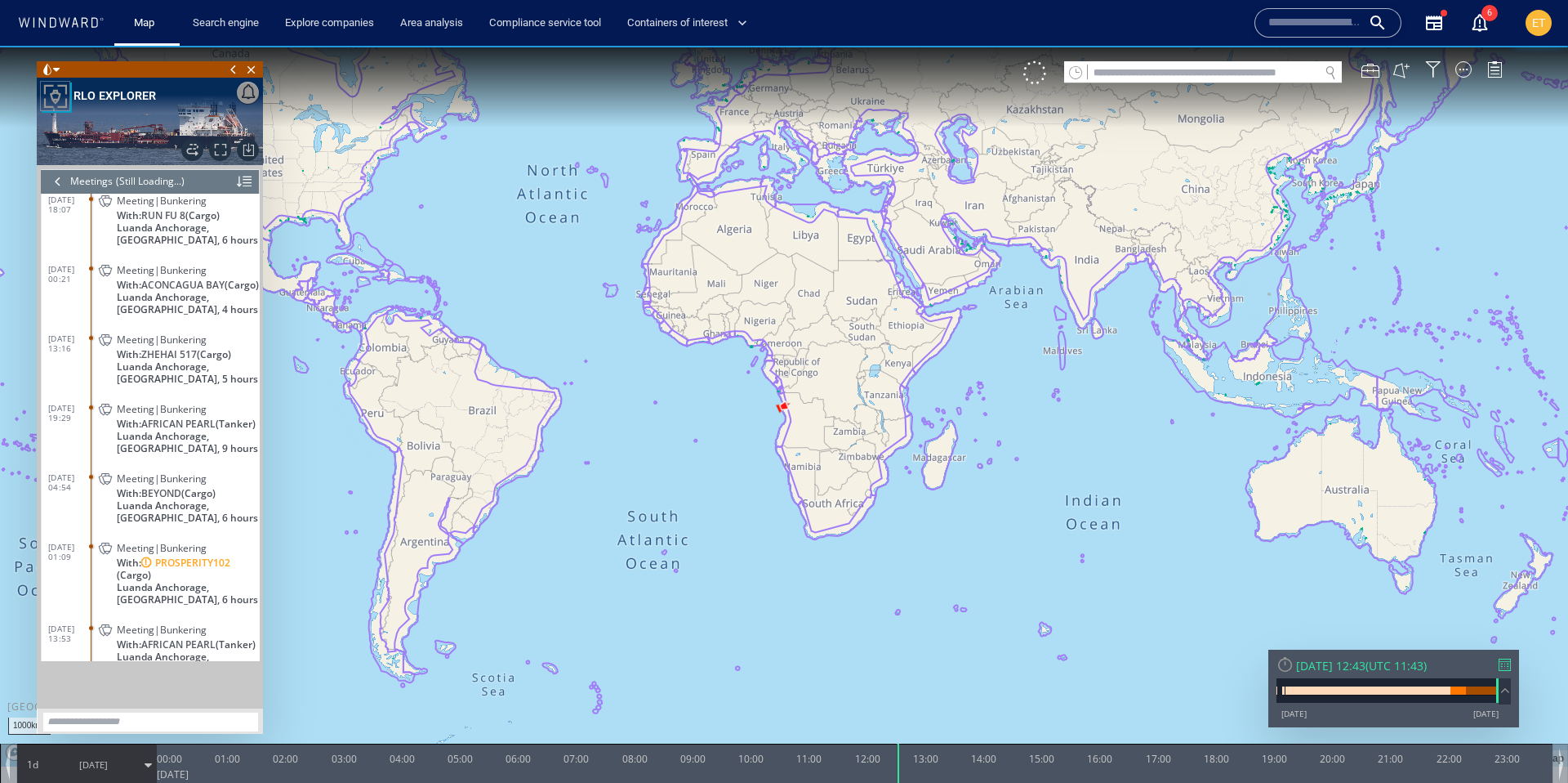
scroll to position [8879, 0]
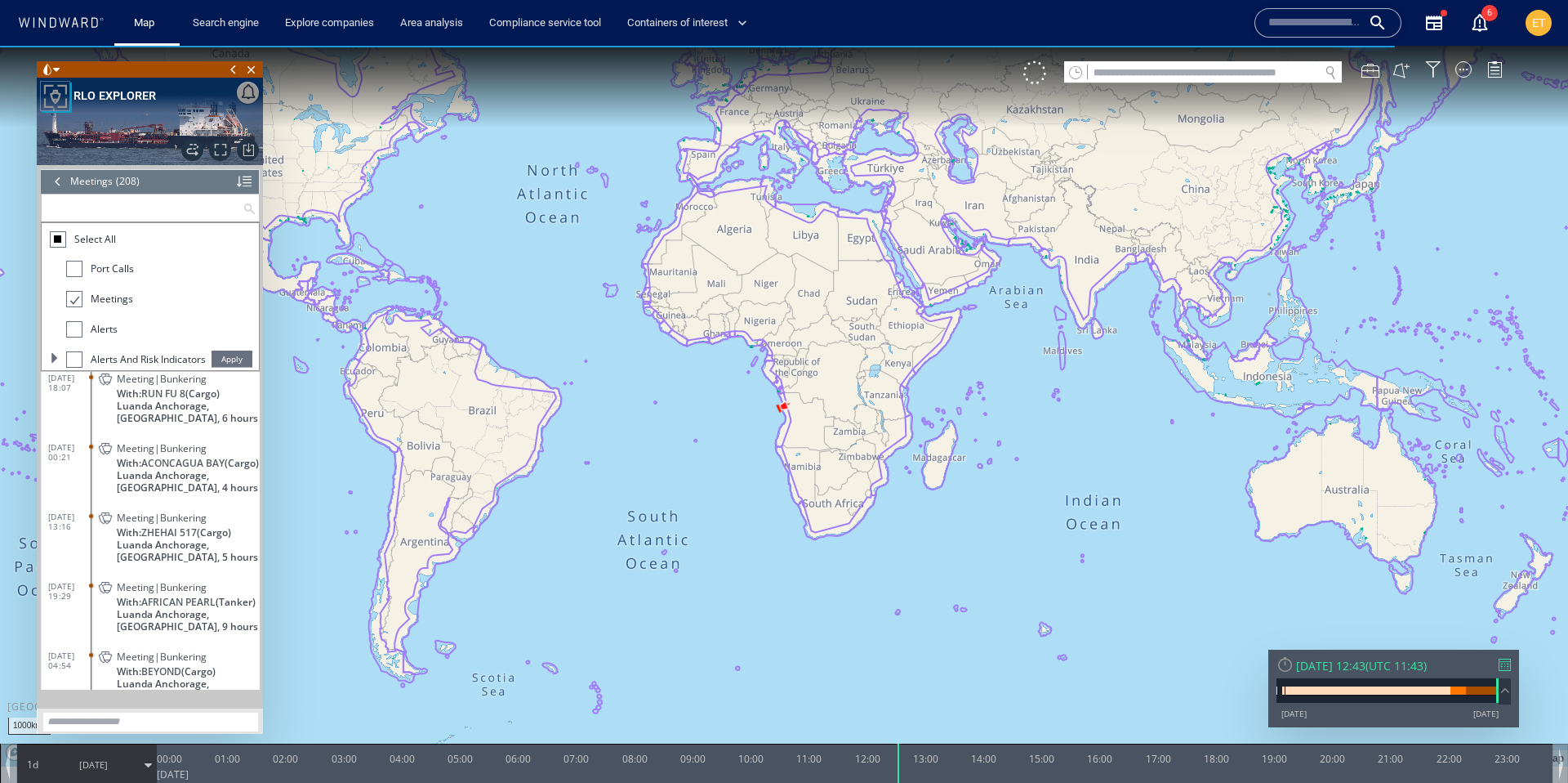
click at [108, 201] on input "text" at bounding box center [142, 207] width 201 height 27
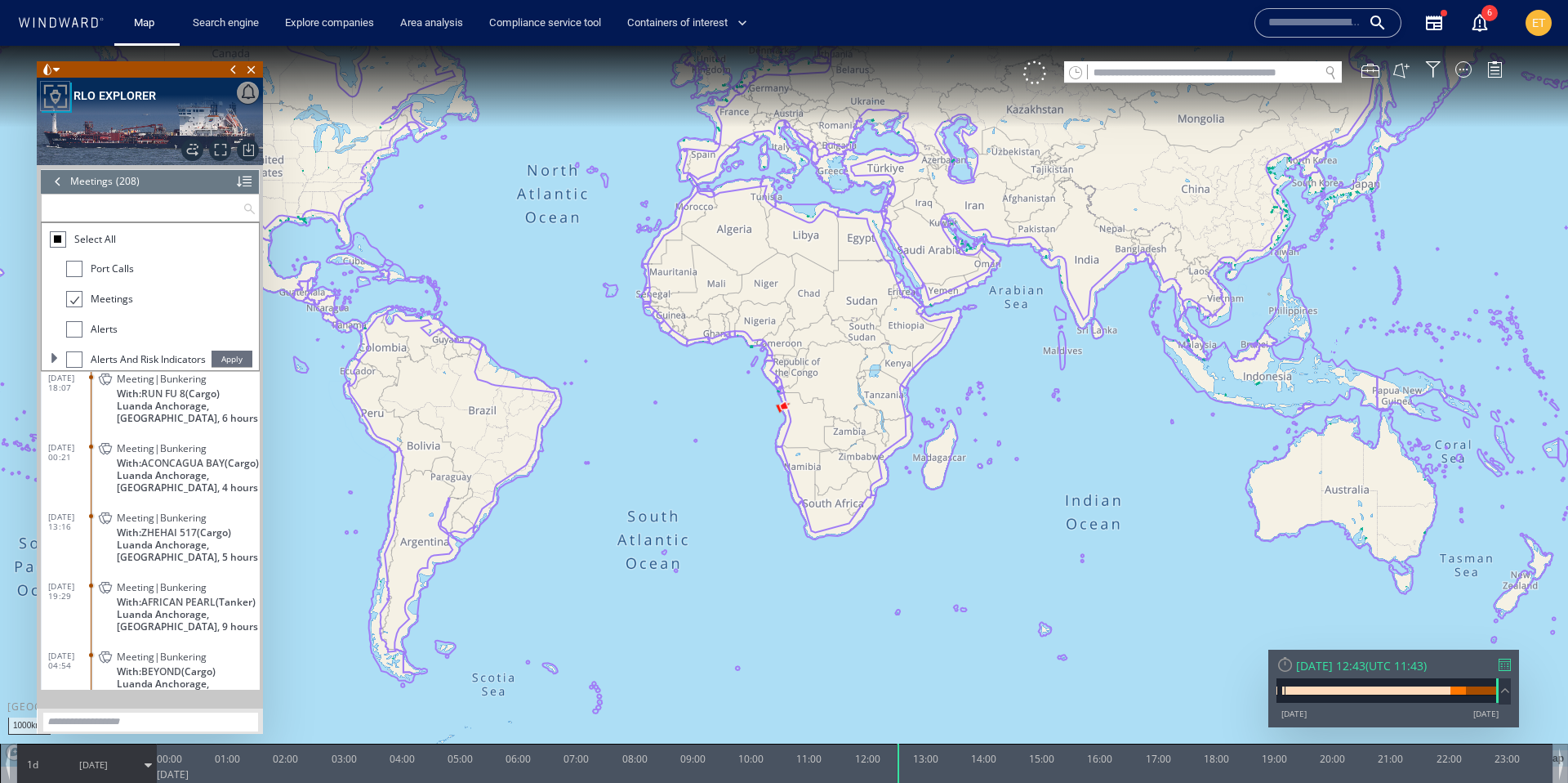
paste input "********"
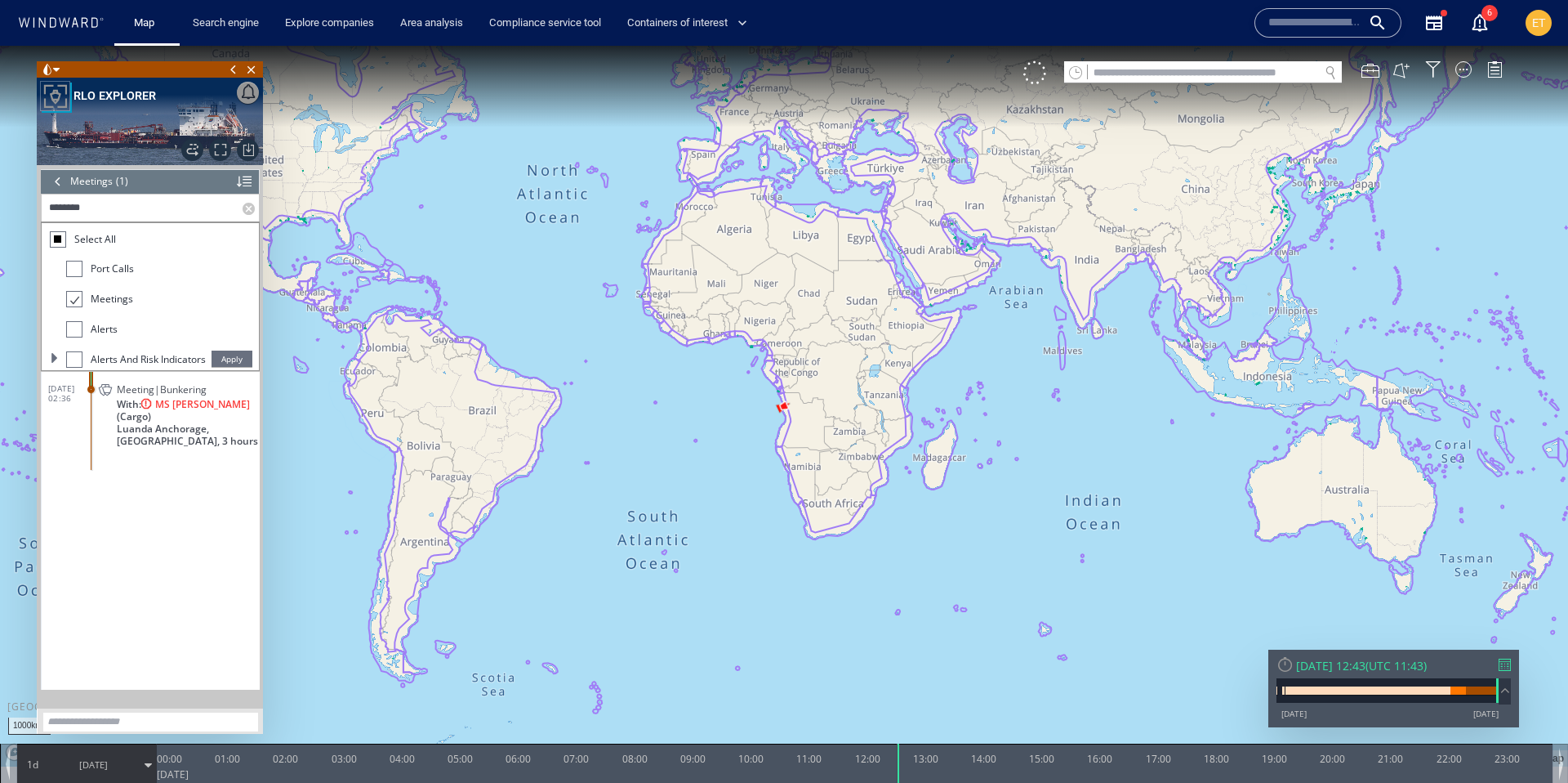
scroll to position [0, 0]
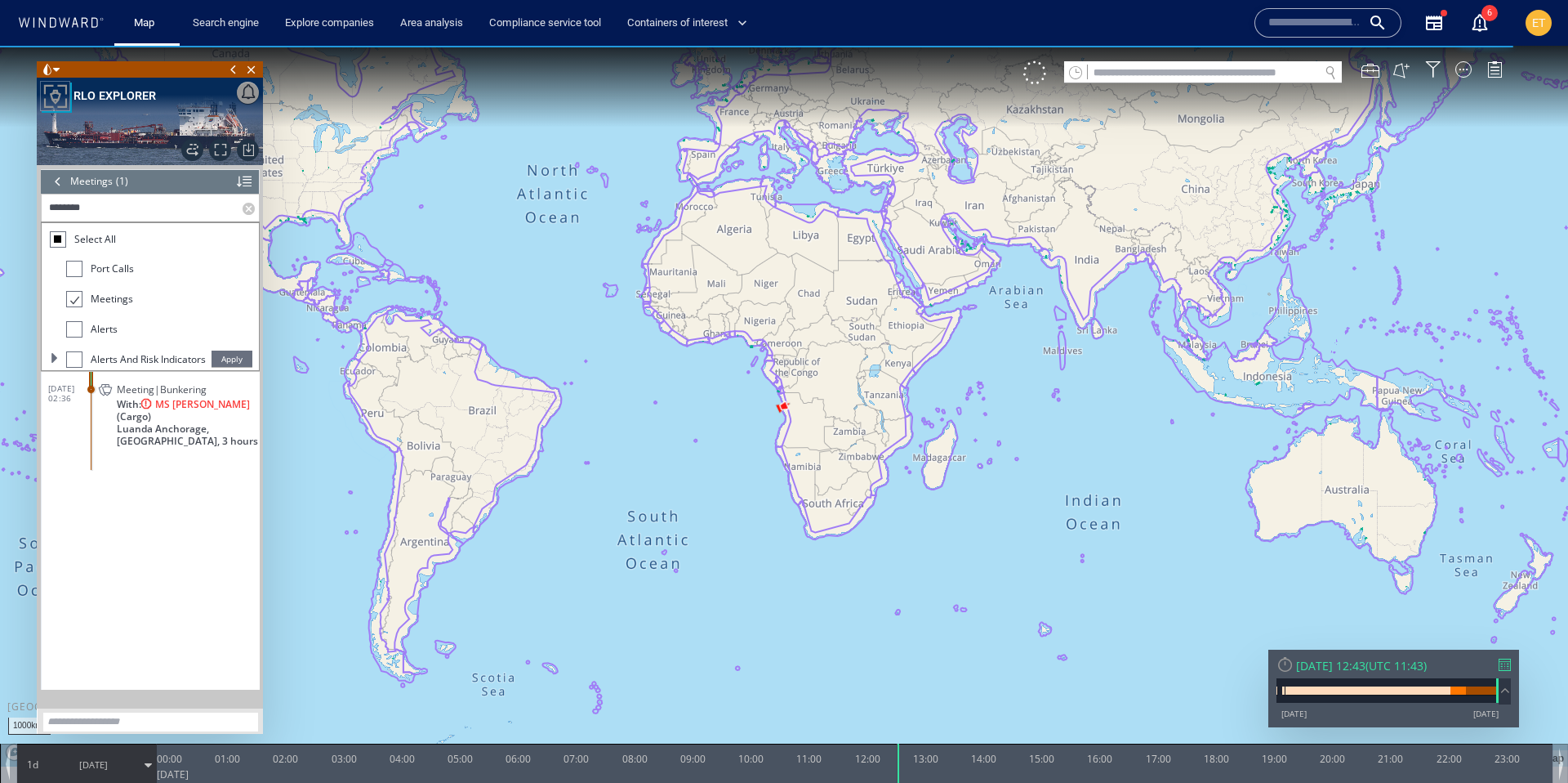
type input "********"
click at [134, 390] on span "Meeting|Bunkering" at bounding box center [161, 389] width 90 height 12
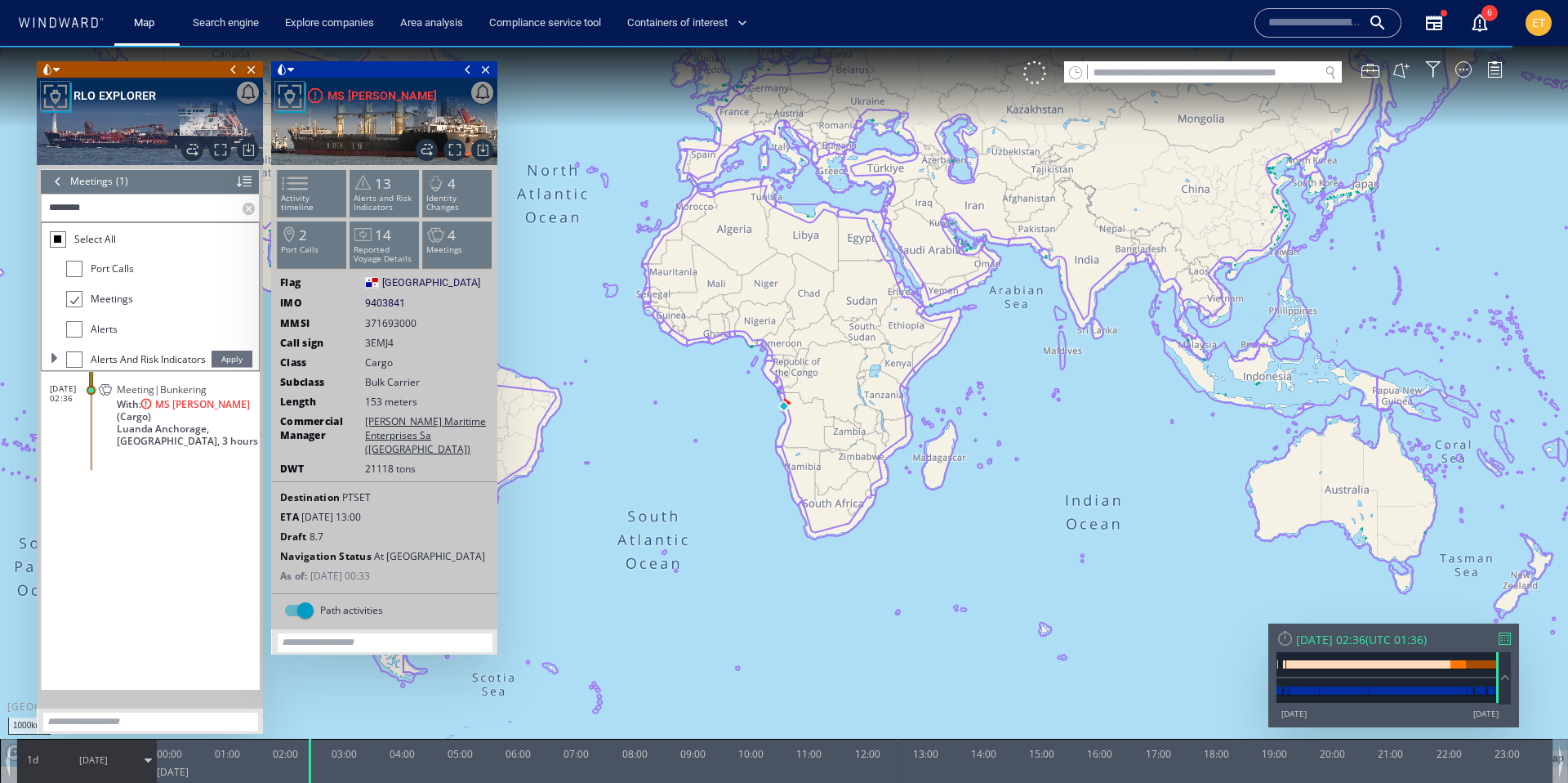
click at [232, 69] on span at bounding box center [234, 69] width 18 height 17
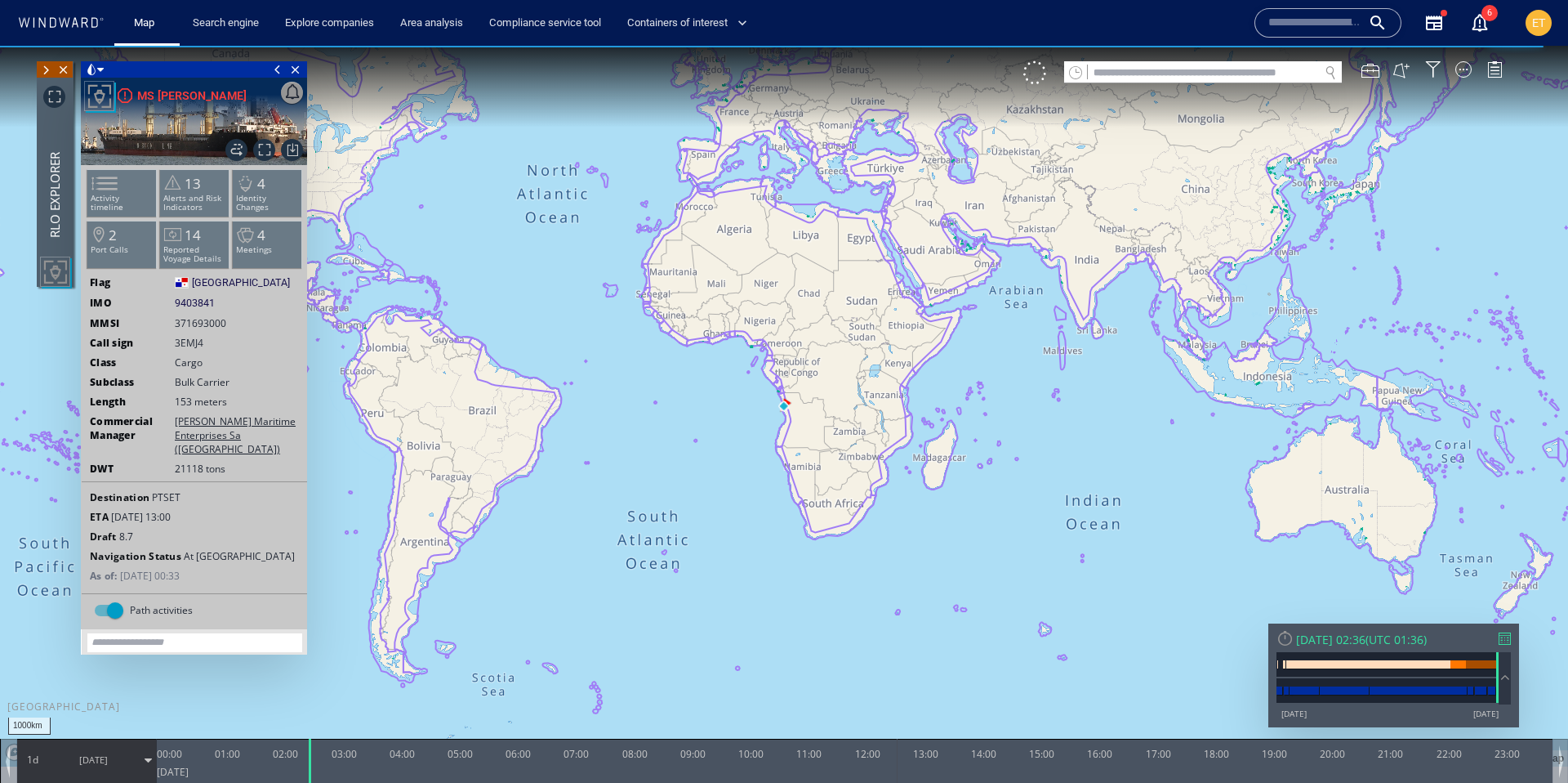
click at [276, 70] on span at bounding box center [277, 69] width 18 height 17
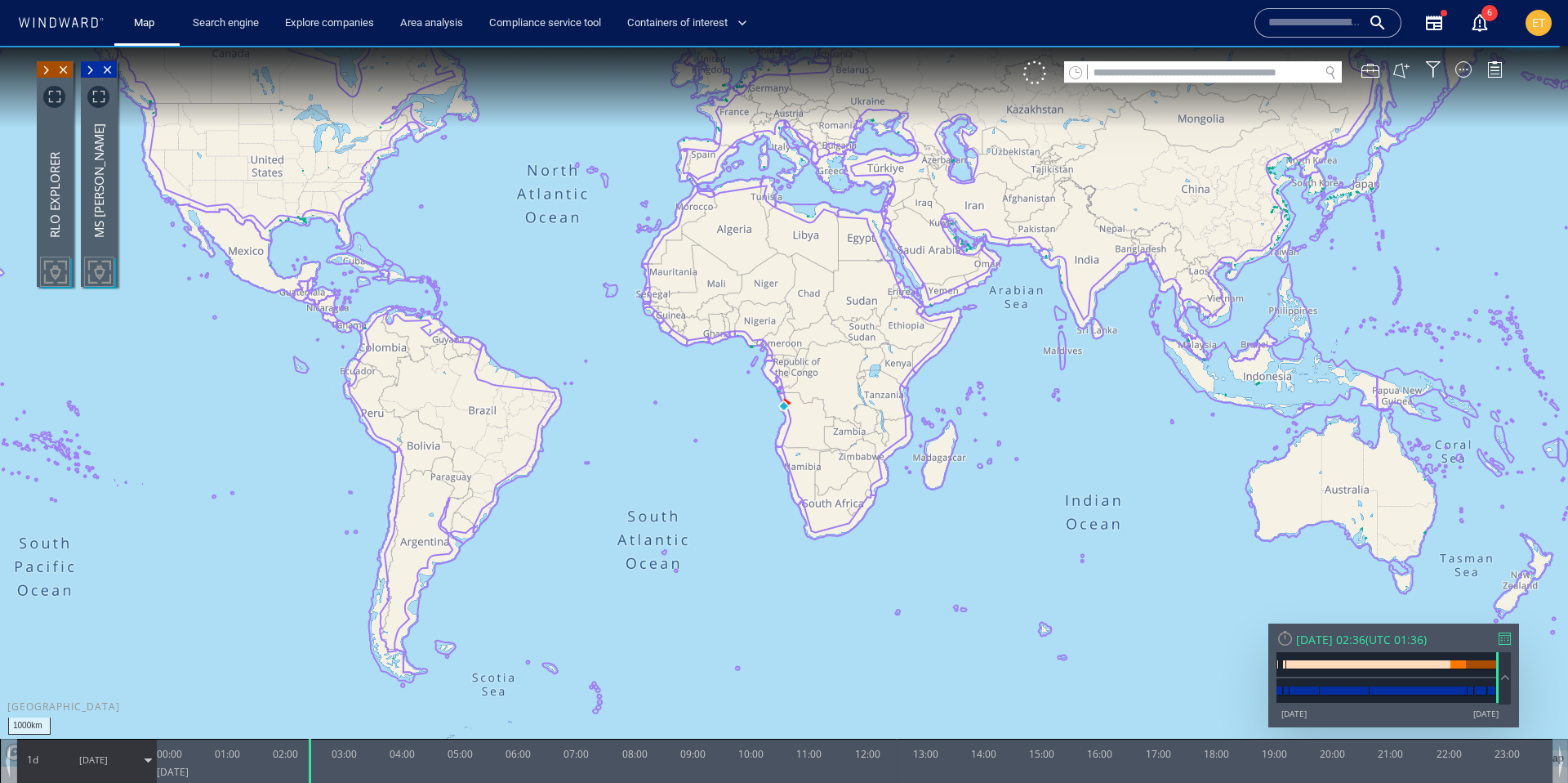
click at [800, 454] on canvas "Map" at bounding box center [784, 406] width 1568 height 721
click at [791, 417] on canvas "Map" at bounding box center [784, 406] width 1568 height 721
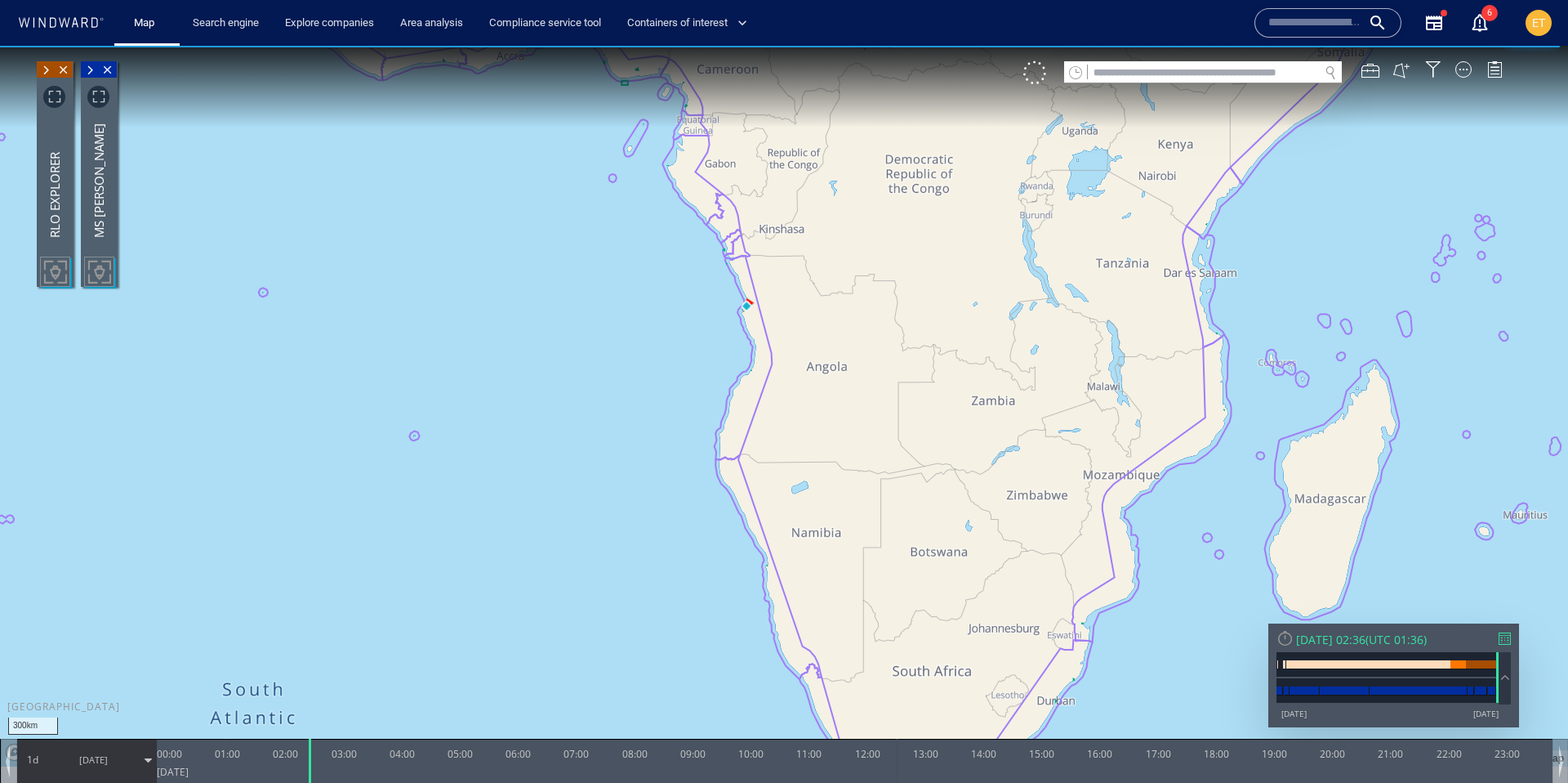
click at [789, 360] on canvas "Map" at bounding box center [784, 406] width 1568 height 721
click at [769, 320] on canvas "Map" at bounding box center [784, 406] width 1568 height 721
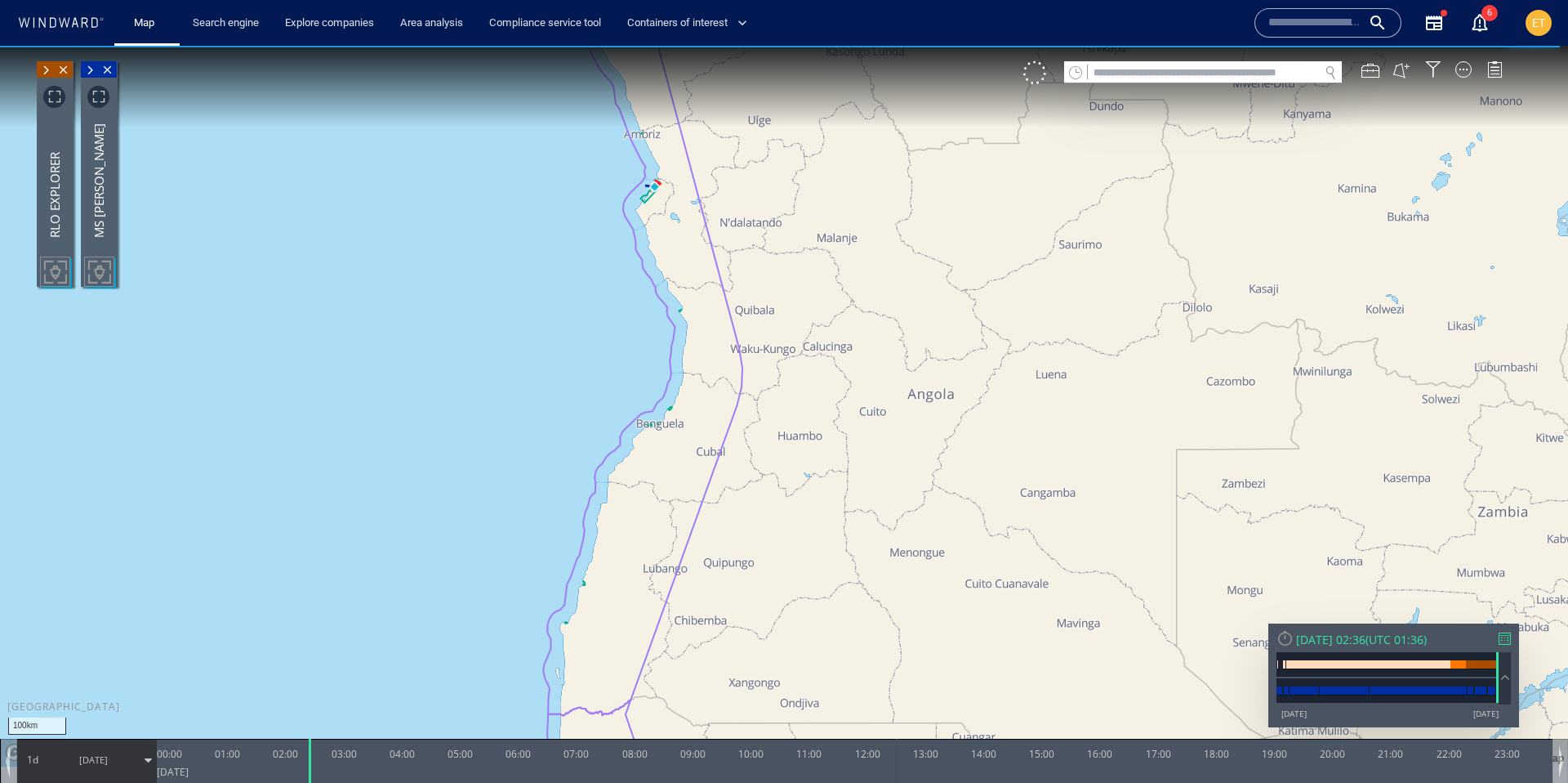
click at [724, 268] on canvas "Map" at bounding box center [784, 406] width 1568 height 721
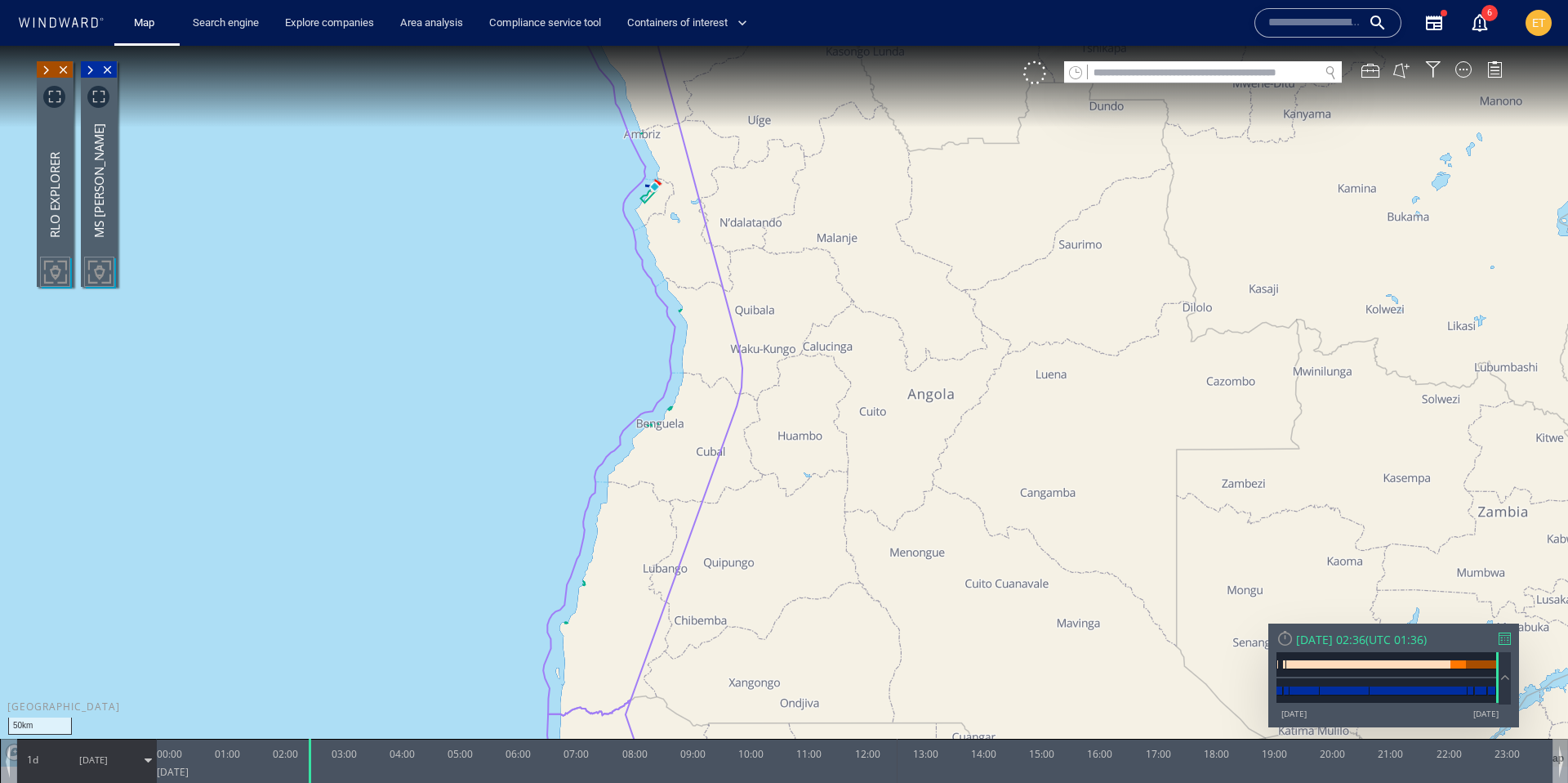
drag, startPoint x: 641, startPoint y: 191, endPoint x: 725, endPoint y: 363, distance: 191.4
click at [725, 363] on canvas "Map" at bounding box center [784, 406] width 1568 height 721
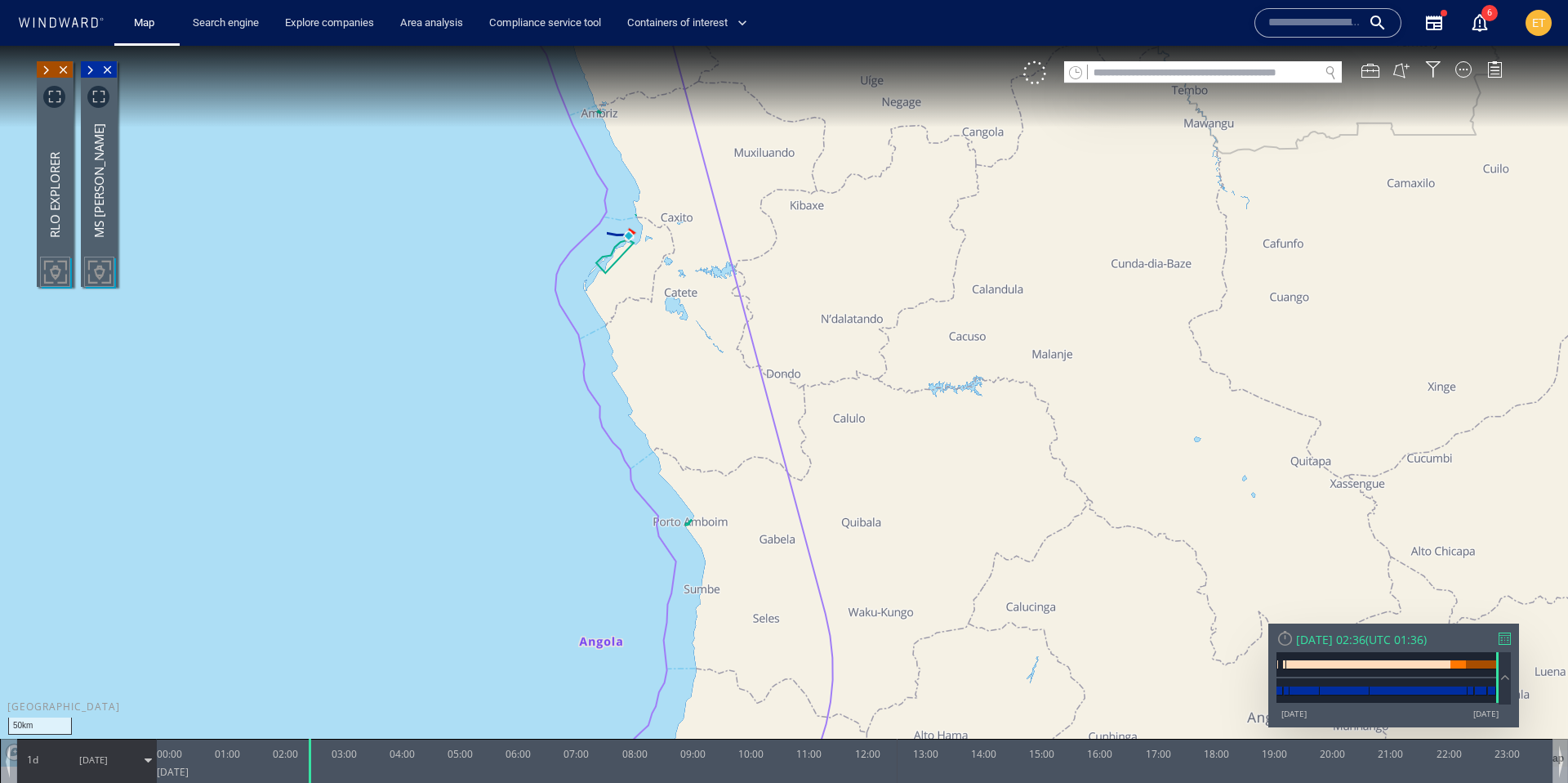
click at [663, 276] on canvas "Map" at bounding box center [784, 406] width 1568 height 721
click at [613, 272] on canvas "Map" at bounding box center [784, 406] width 1568 height 721
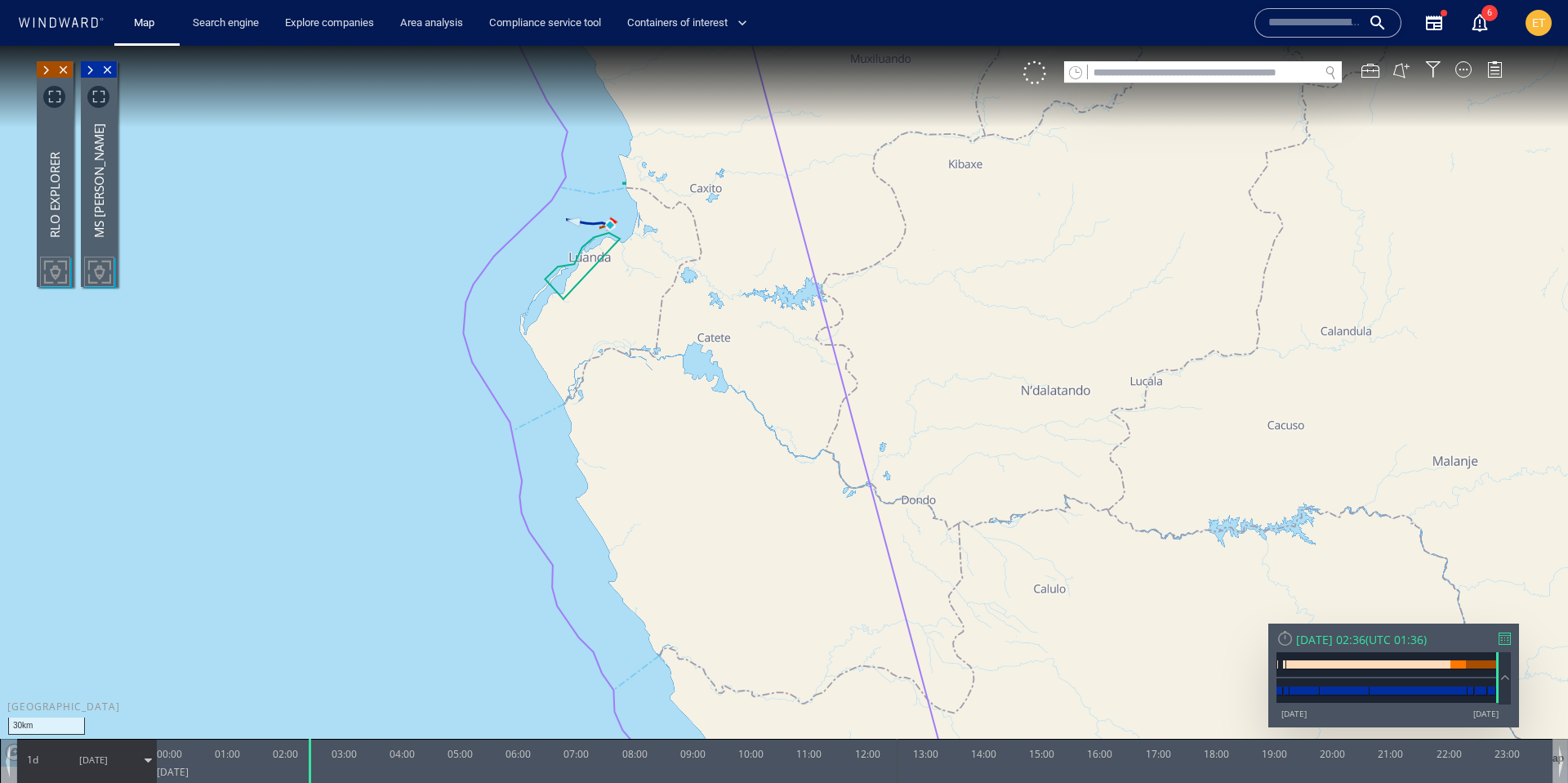
click at [613, 272] on canvas "Map" at bounding box center [784, 406] width 1568 height 721
click at [613, 254] on canvas "Map" at bounding box center [784, 406] width 1568 height 721
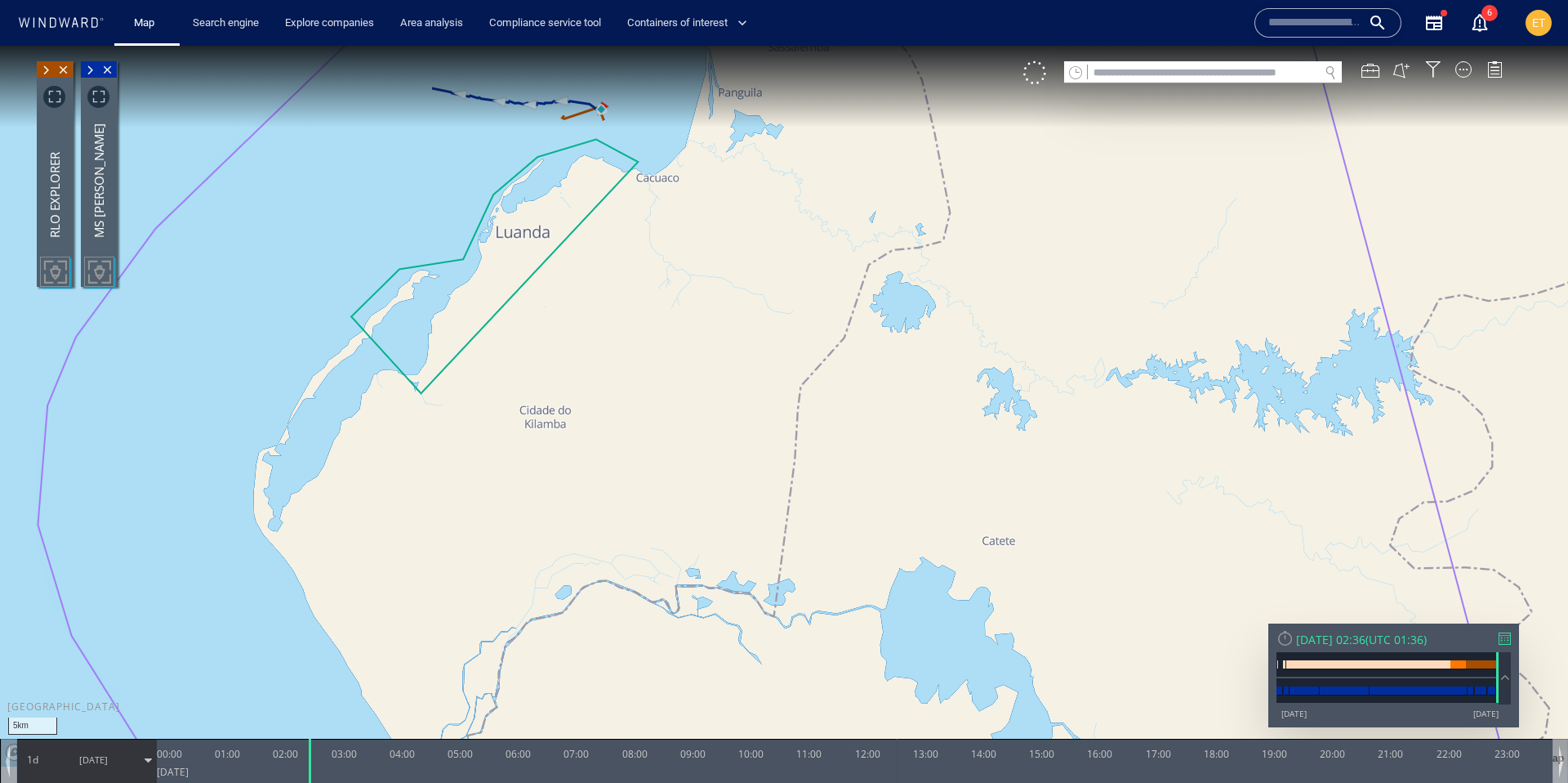
click at [646, 229] on canvas "Map" at bounding box center [784, 406] width 1568 height 721
drag, startPoint x: 647, startPoint y: 221, endPoint x: 650, endPoint y: 464, distance: 243.0
click at [650, 464] on canvas "Map" at bounding box center [784, 406] width 1568 height 721
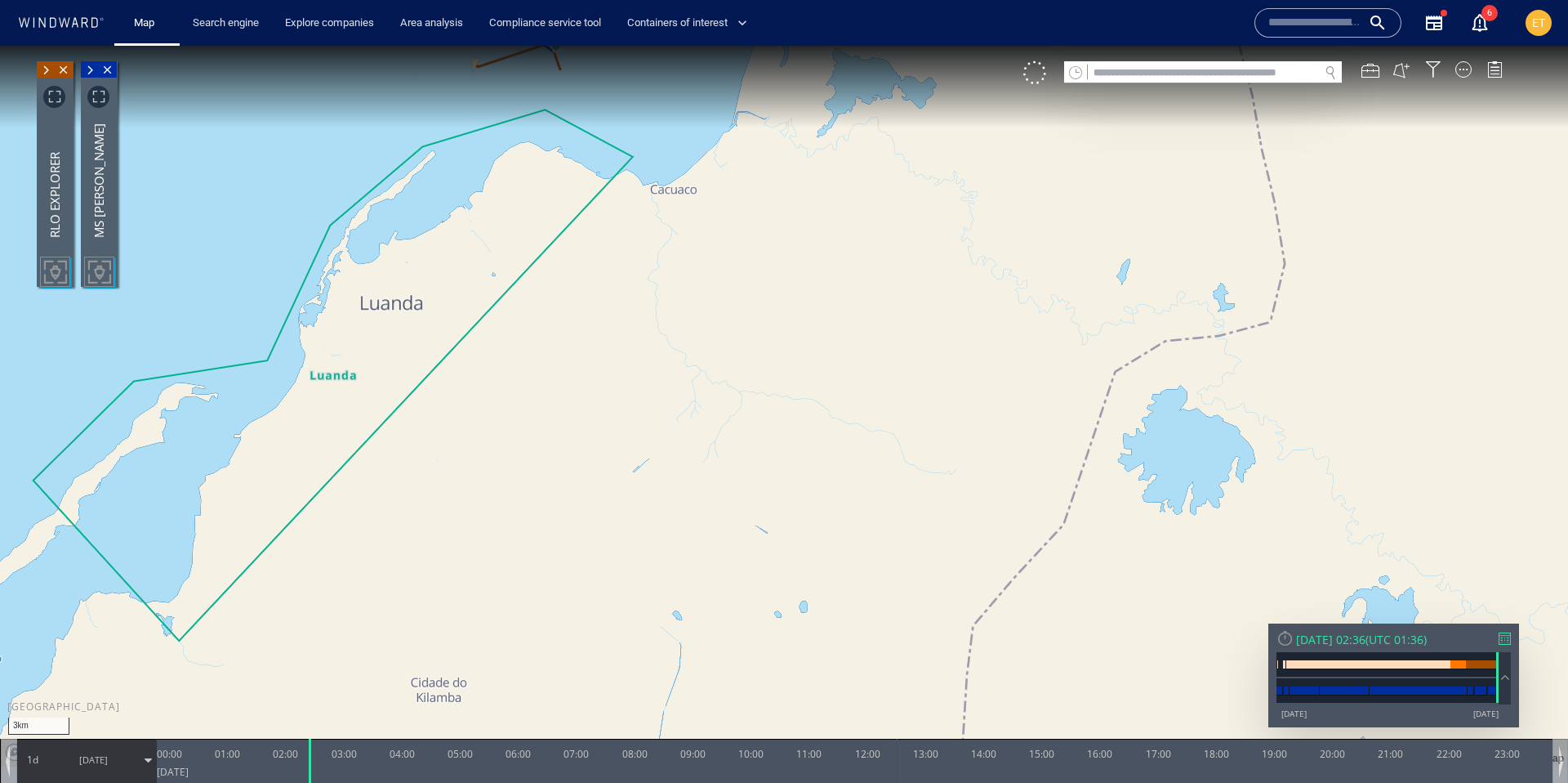
drag, startPoint x: 627, startPoint y: 283, endPoint x: 628, endPoint y: 390, distance: 107.0
click at [628, 390] on canvas "Map" at bounding box center [784, 406] width 1568 height 721
click at [603, 322] on canvas "Map" at bounding box center [784, 406] width 1568 height 721
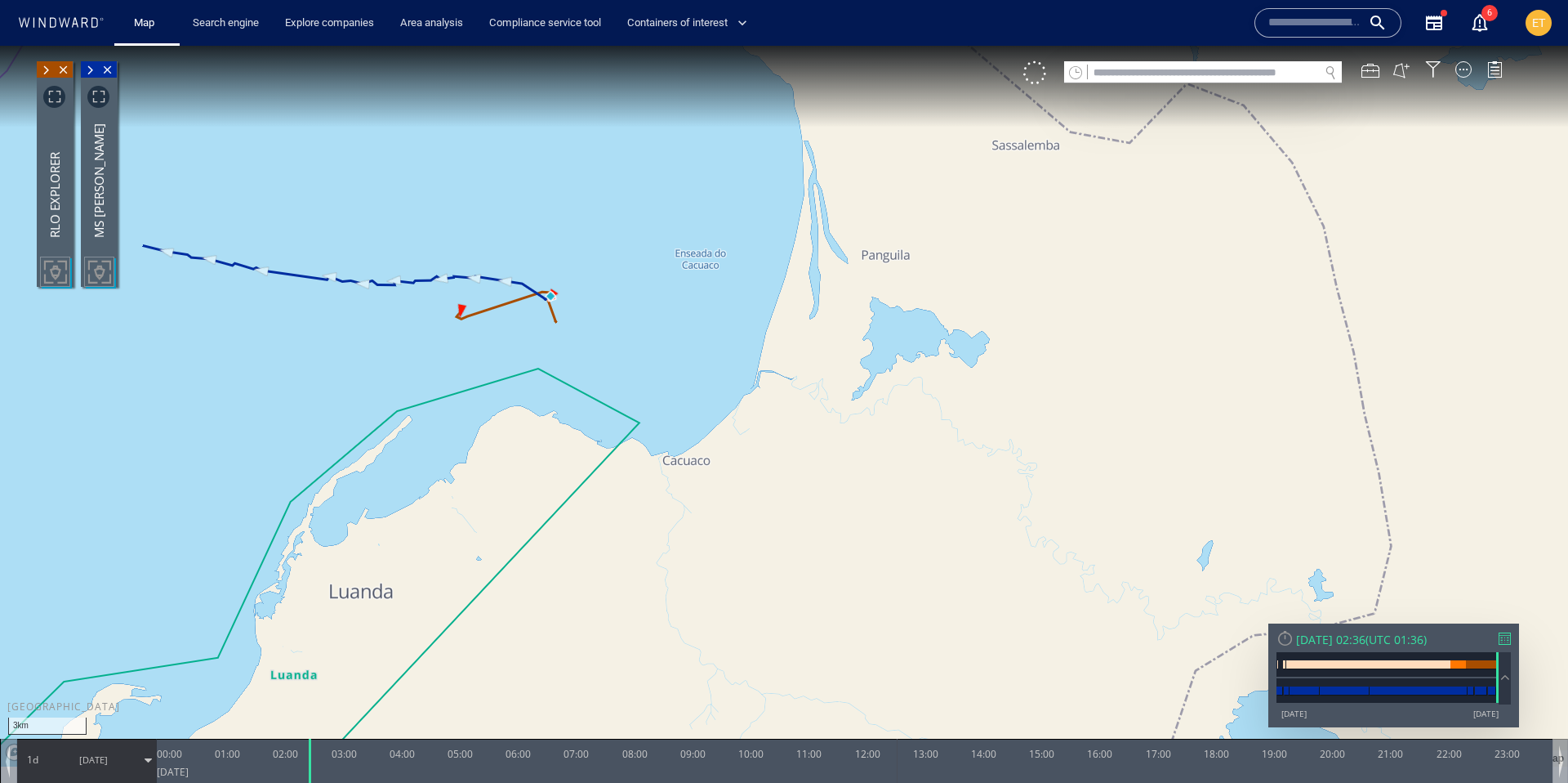
click at [573, 321] on canvas "Map" at bounding box center [784, 406] width 1568 height 721
click at [528, 316] on canvas "Map" at bounding box center [784, 406] width 1568 height 721
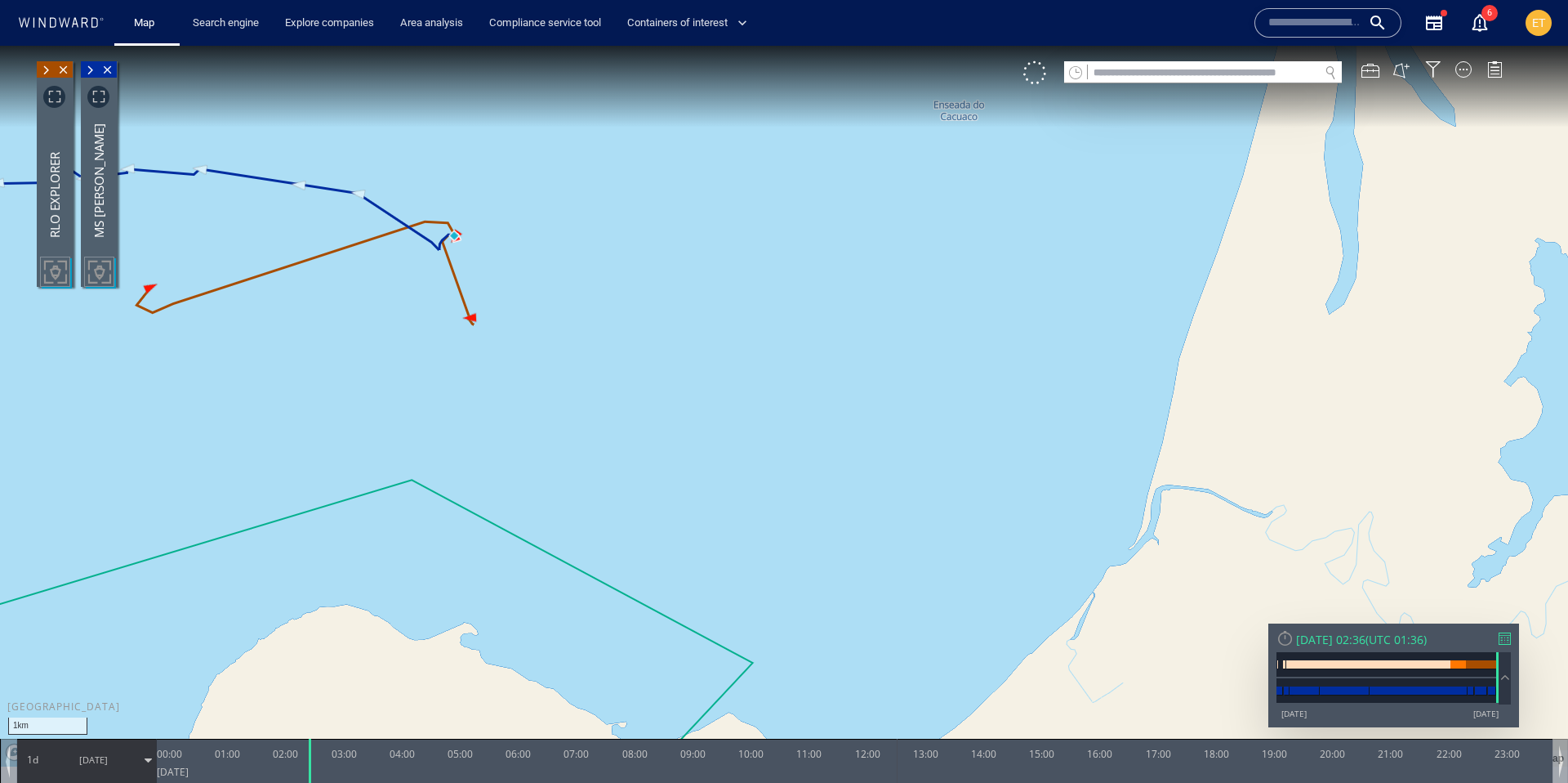
click at [528, 316] on canvas "Map" at bounding box center [784, 406] width 1568 height 721
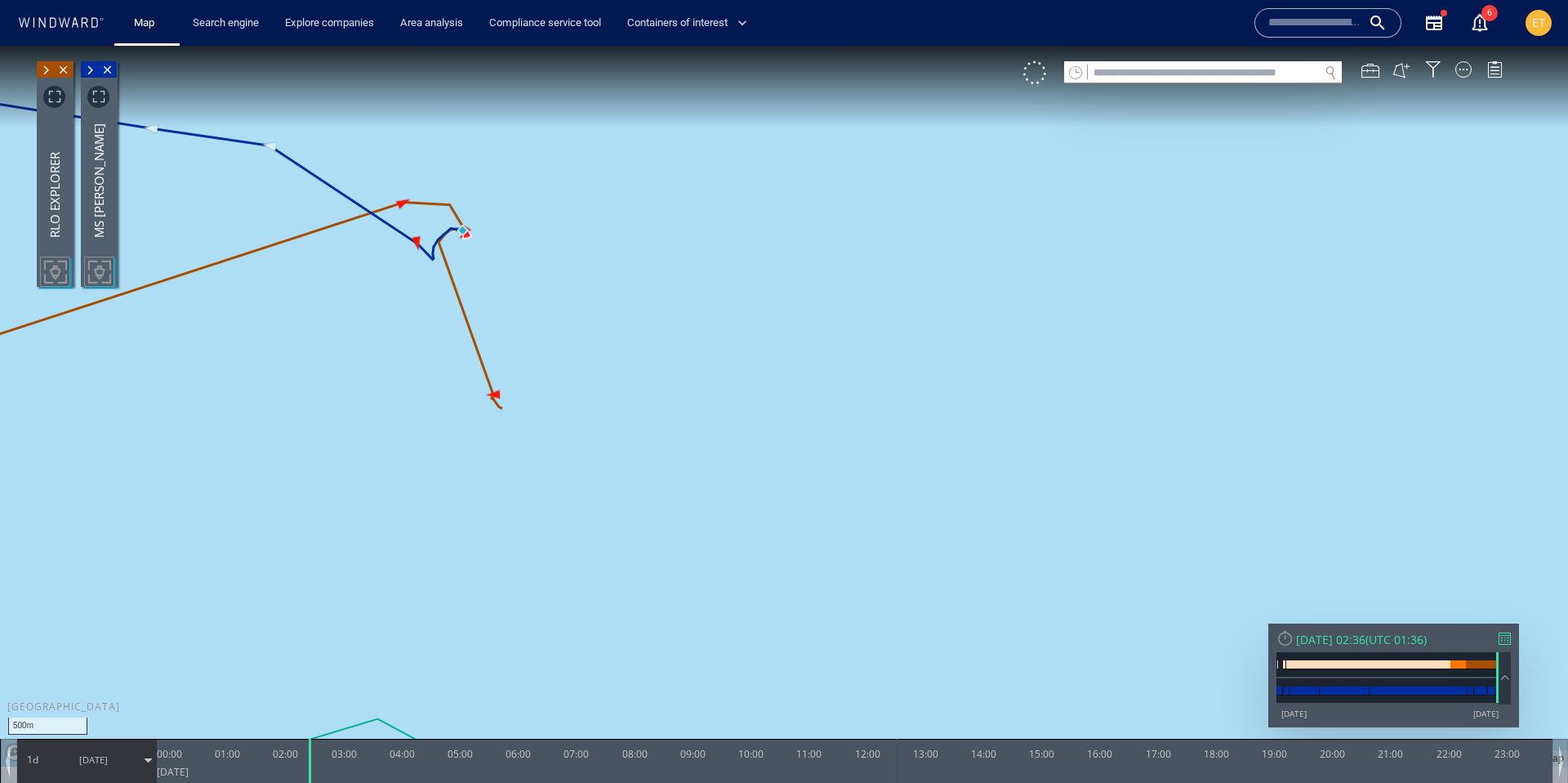
drag, startPoint x: 492, startPoint y: 318, endPoint x: 712, endPoint y: 447, distance: 255.0
click at [712, 447] on canvas "Map" at bounding box center [784, 406] width 1568 height 721
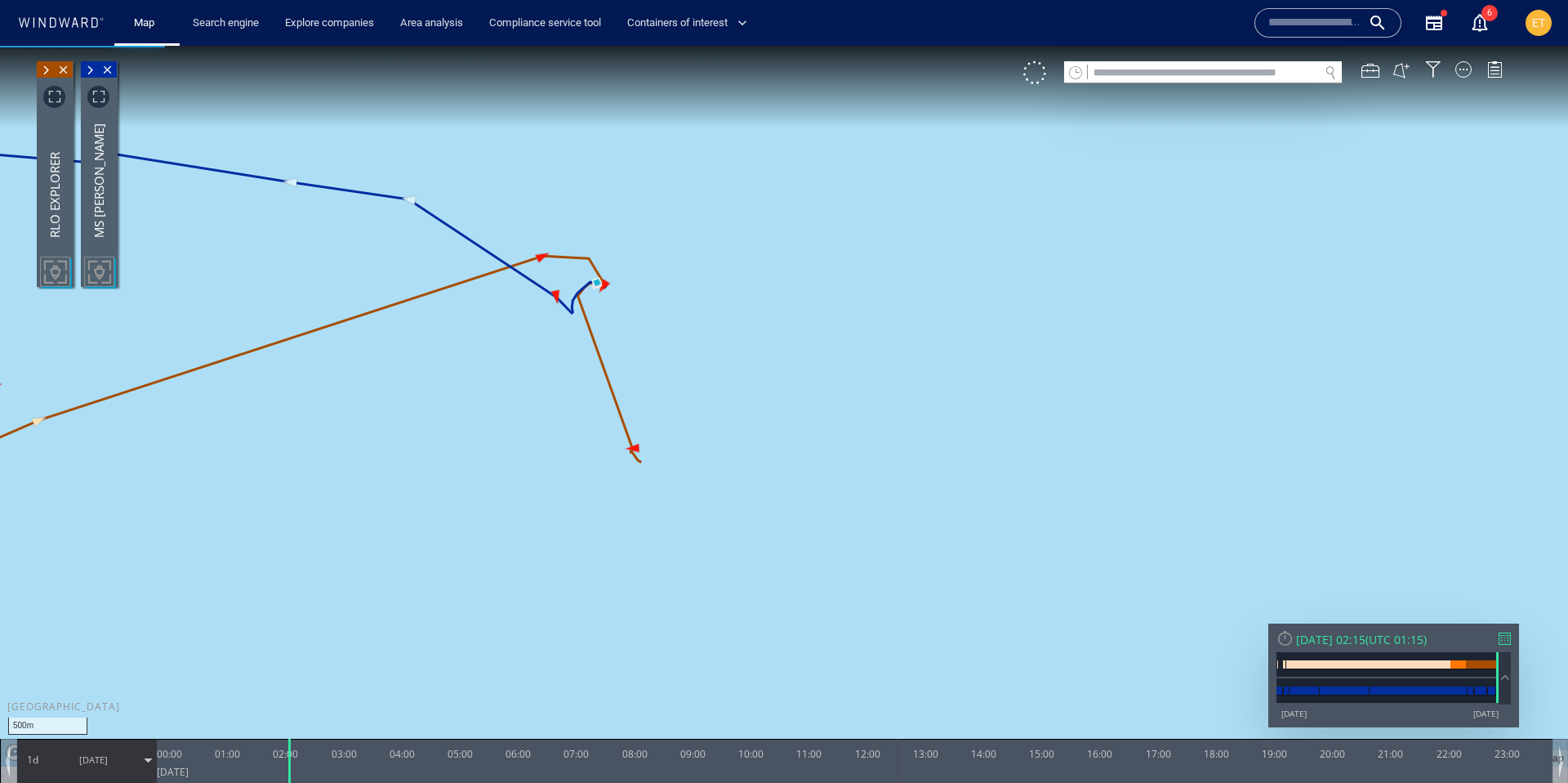
drag, startPoint x: 310, startPoint y: 745, endPoint x: 290, endPoint y: 717, distance: 34.4
click at [290, 45] on div "500m © Mapbox © OpenStreetMap Improve this map 0 0 23:00 [DATE] 00:00 01:00 02:…" at bounding box center [784, 45] width 1568 height 0
click at [696, 306] on canvas "Map" at bounding box center [784, 406] width 1568 height 721
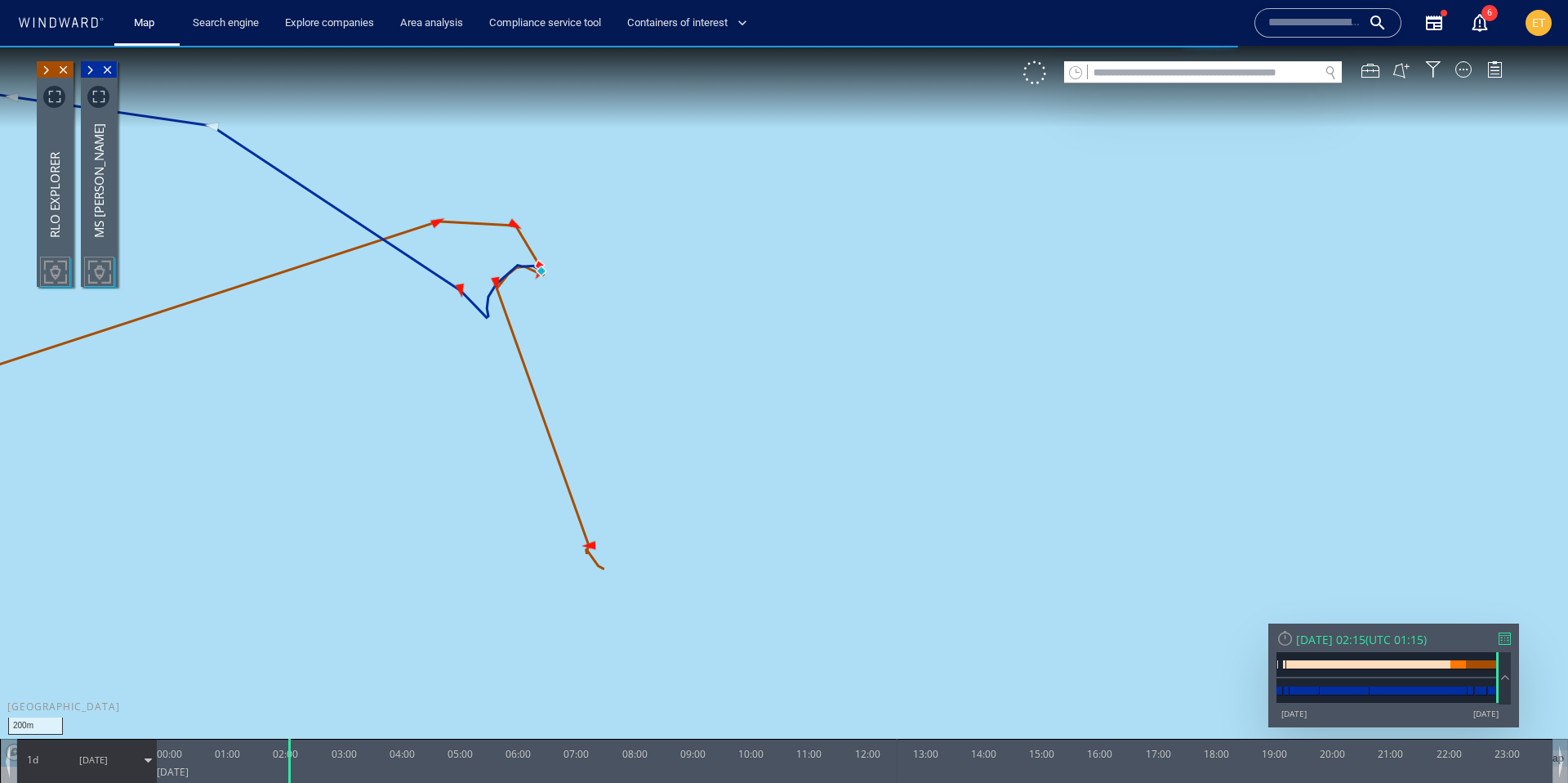
click at [589, 305] on canvas "Map" at bounding box center [784, 406] width 1568 height 721
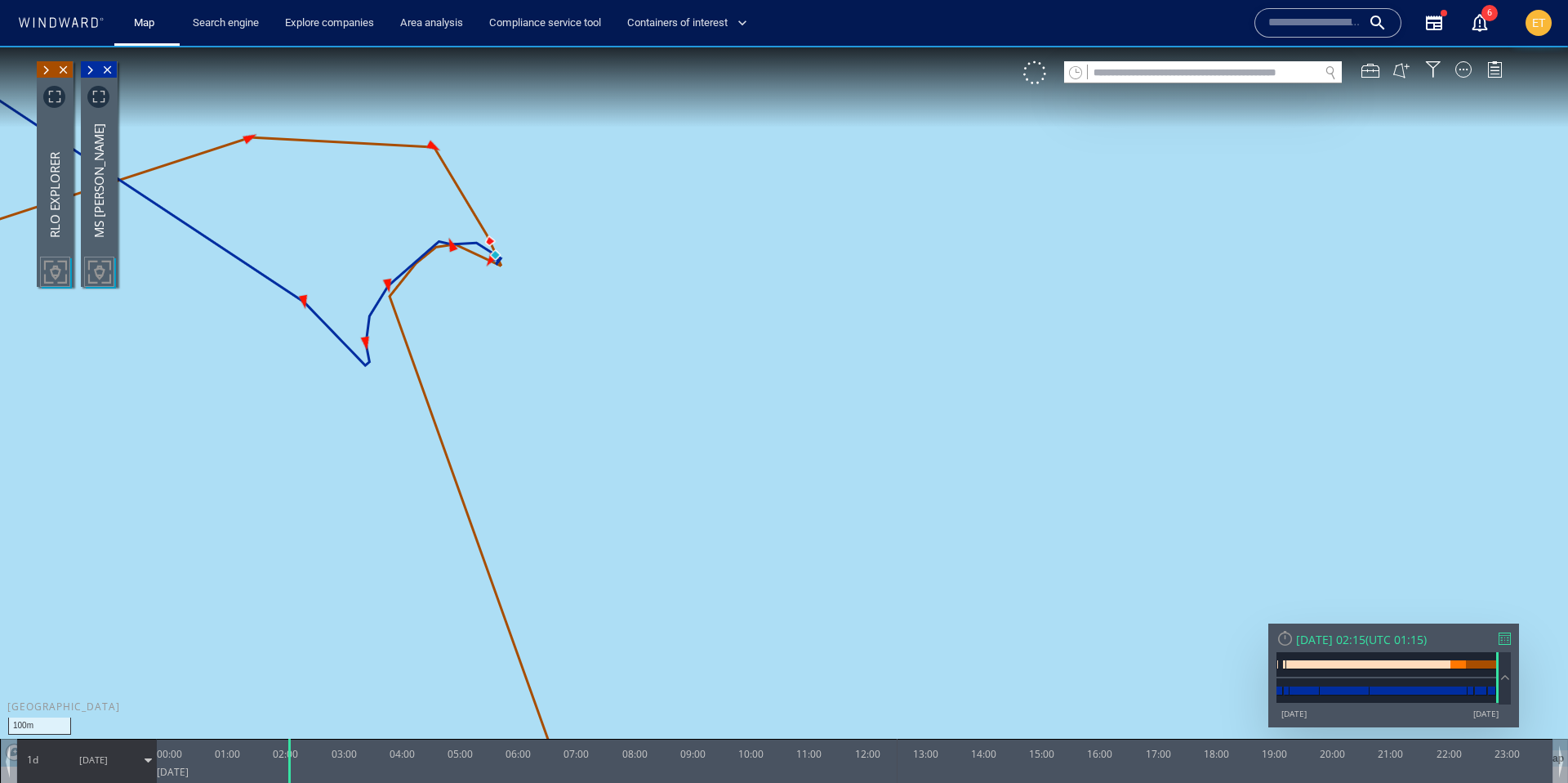
drag, startPoint x: 447, startPoint y: 291, endPoint x: 513, endPoint y: 323, distance: 73.3
click at [513, 323] on canvas "Map" at bounding box center [784, 406] width 1568 height 721
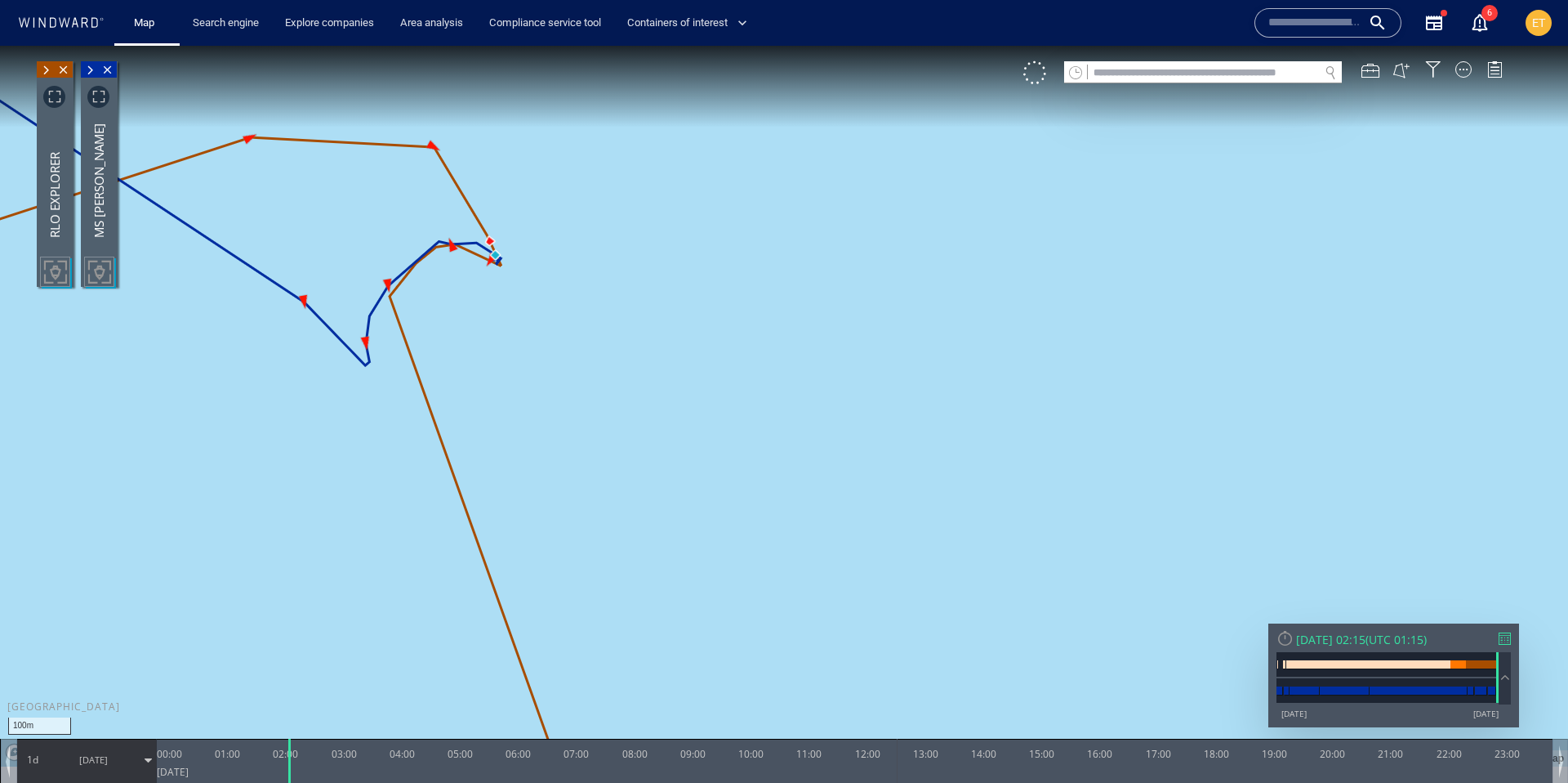
click at [479, 300] on canvas "Map" at bounding box center [784, 406] width 1568 height 721
click at [475, 288] on canvas "Map" at bounding box center [784, 406] width 1568 height 721
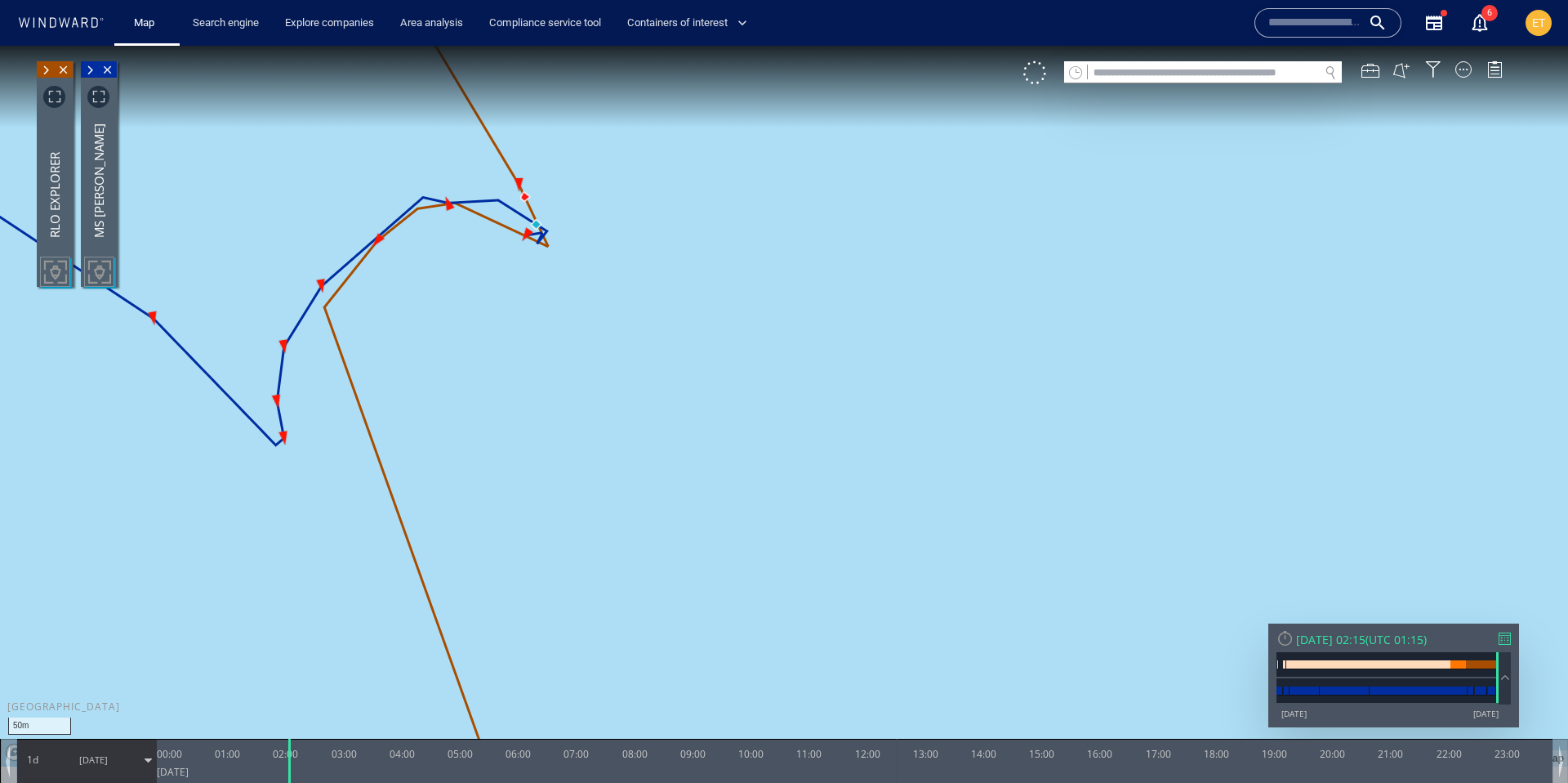
click at [475, 288] on canvas "Map" at bounding box center [784, 406] width 1568 height 721
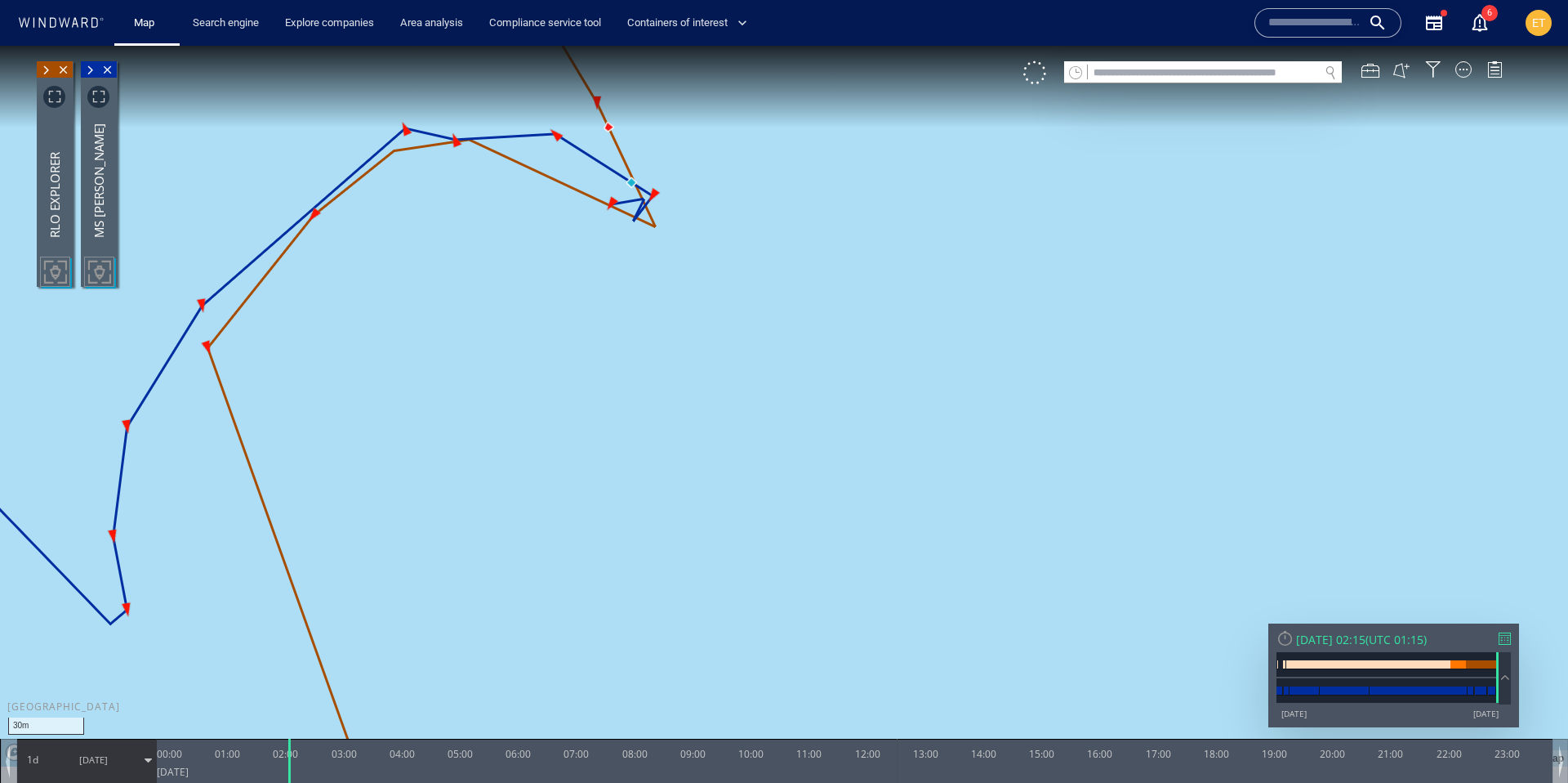
drag, startPoint x: 485, startPoint y: 270, endPoint x: 613, endPoint y: 344, distance: 147.9
click at [613, 344] on canvas "Map" at bounding box center [784, 406] width 1568 height 721
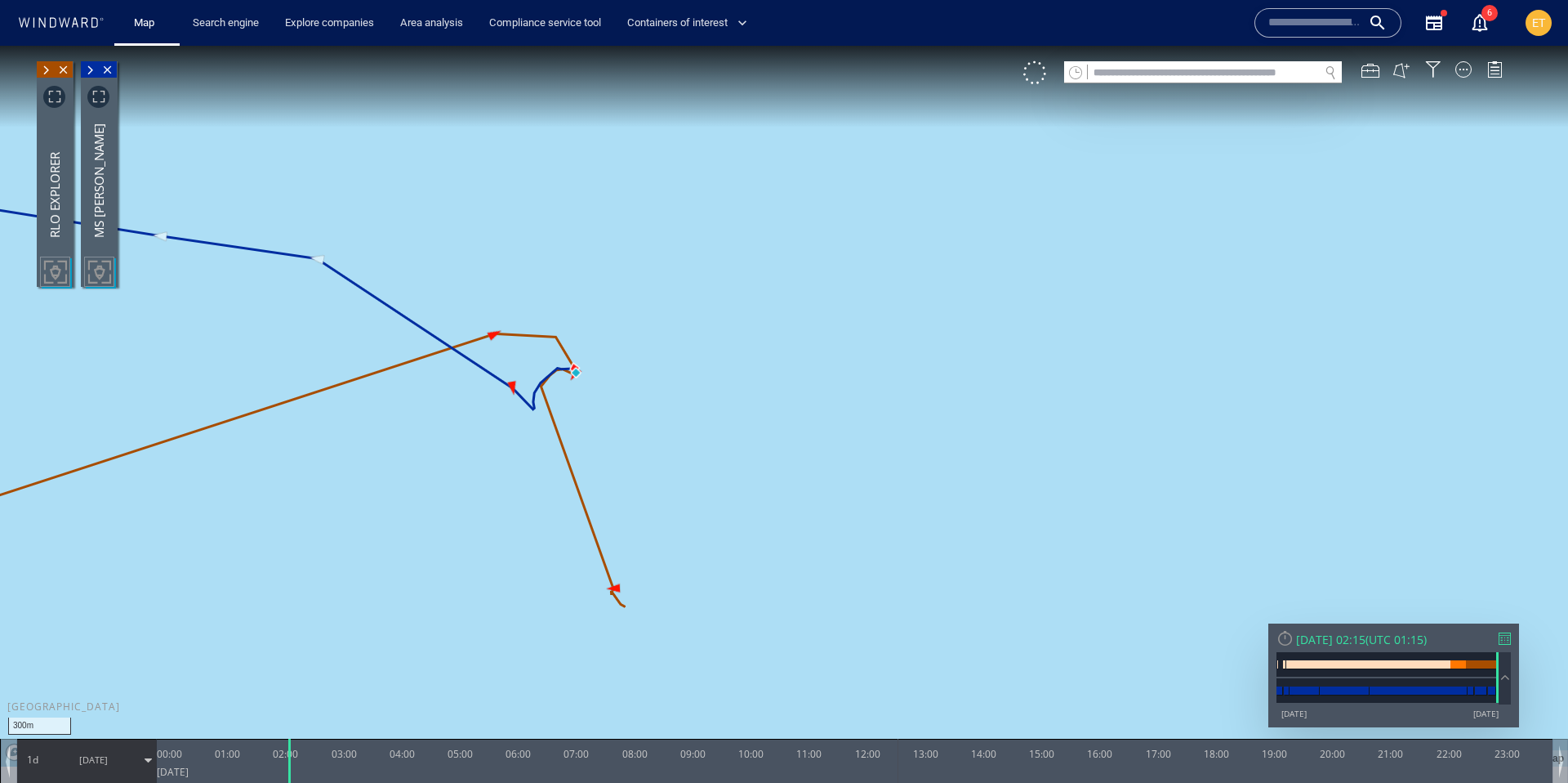
click at [666, 533] on canvas "Map" at bounding box center [784, 406] width 1568 height 721
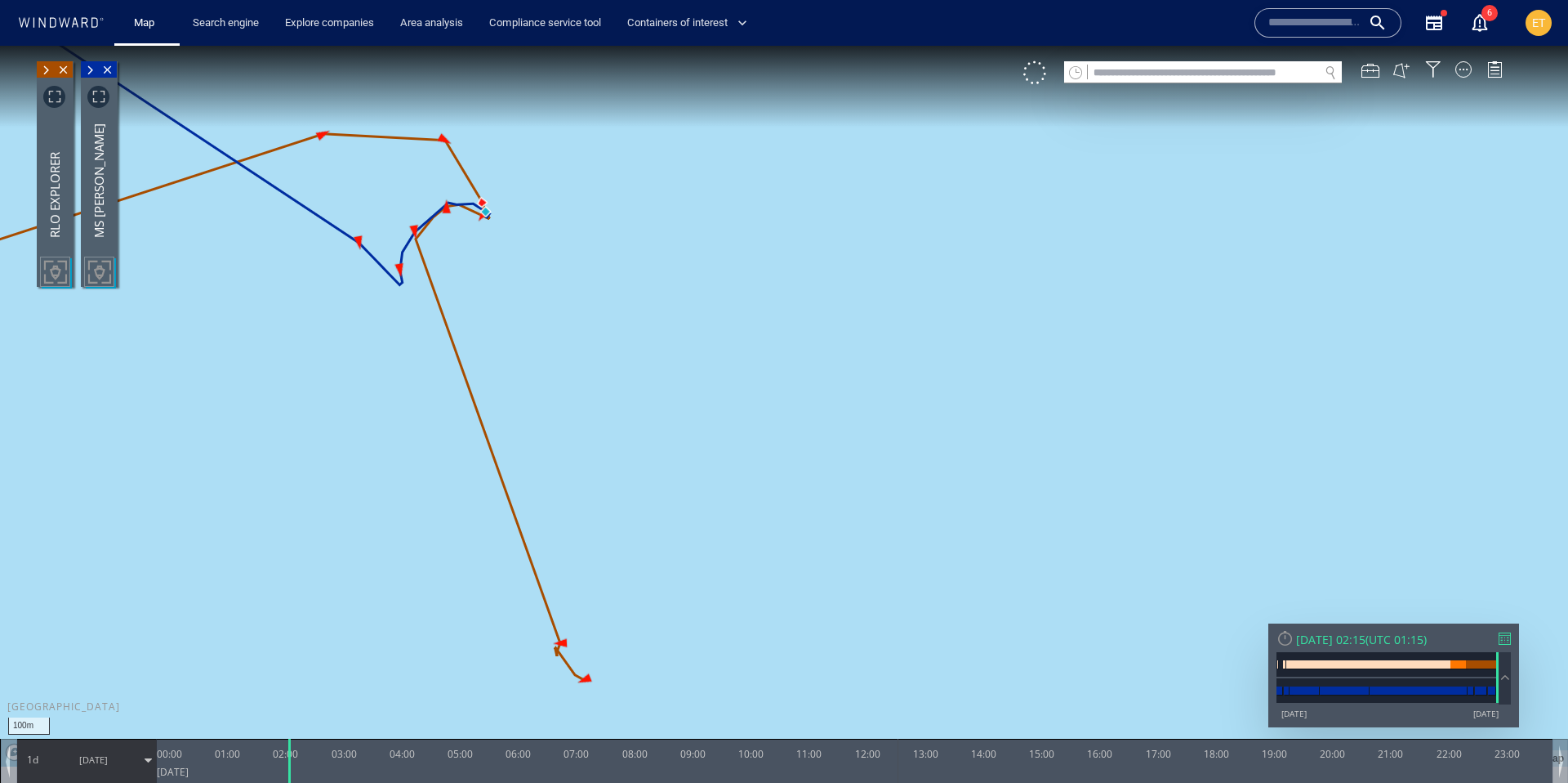
click at [480, 282] on canvas "Map" at bounding box center [784, 406] width 1568 height 721
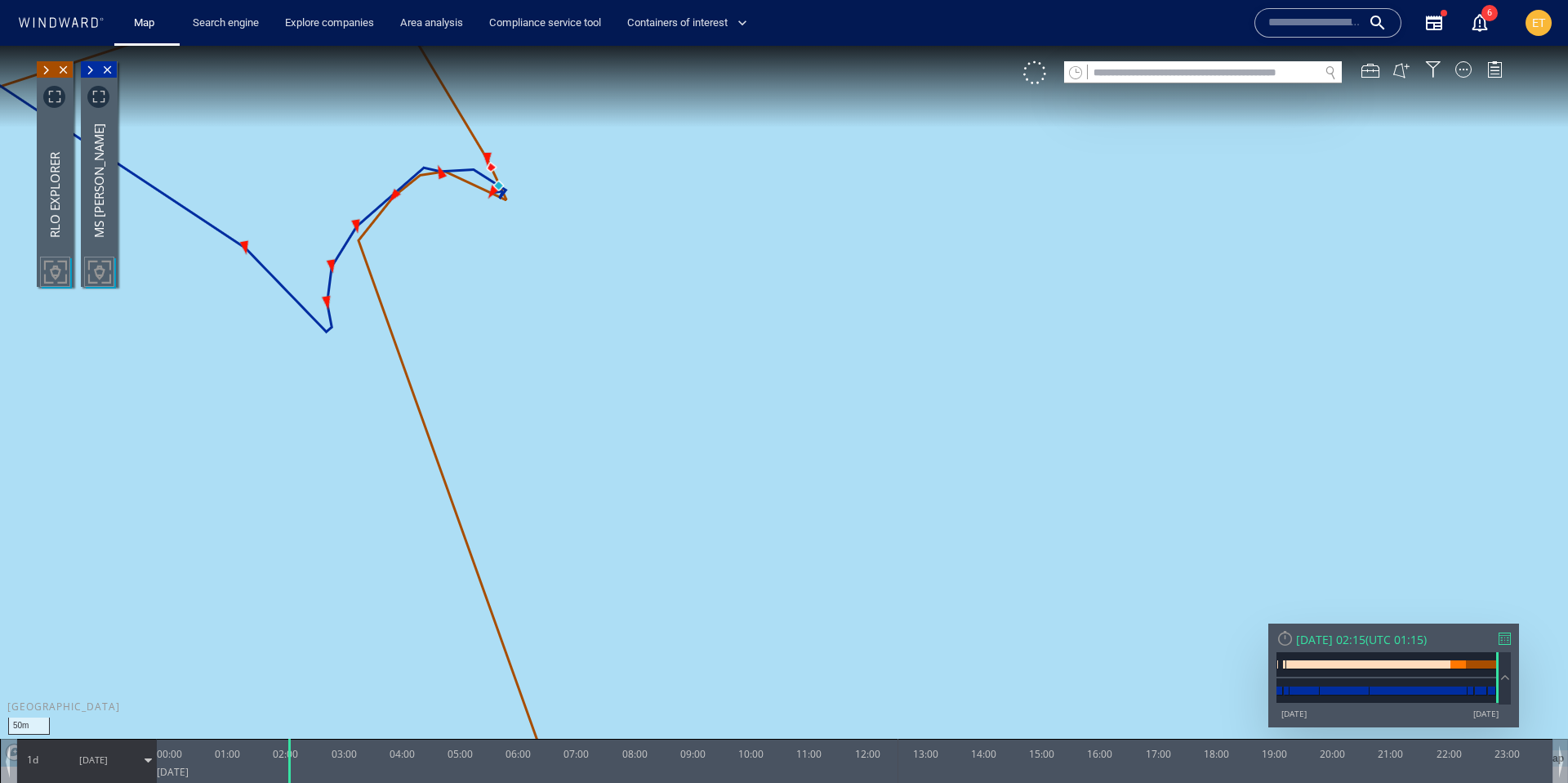
drag, startPoint x: 418, startPoint y: 220, endPoint x: 437, endPoint y: 300, distance: 82.2
click at [437, 300] on canvas "Map" at bounding box center [784, 406] width 1568 height 721
click at [421, 261] on canvas "Map" at bounding box center [784, 406] width 1568 height 721
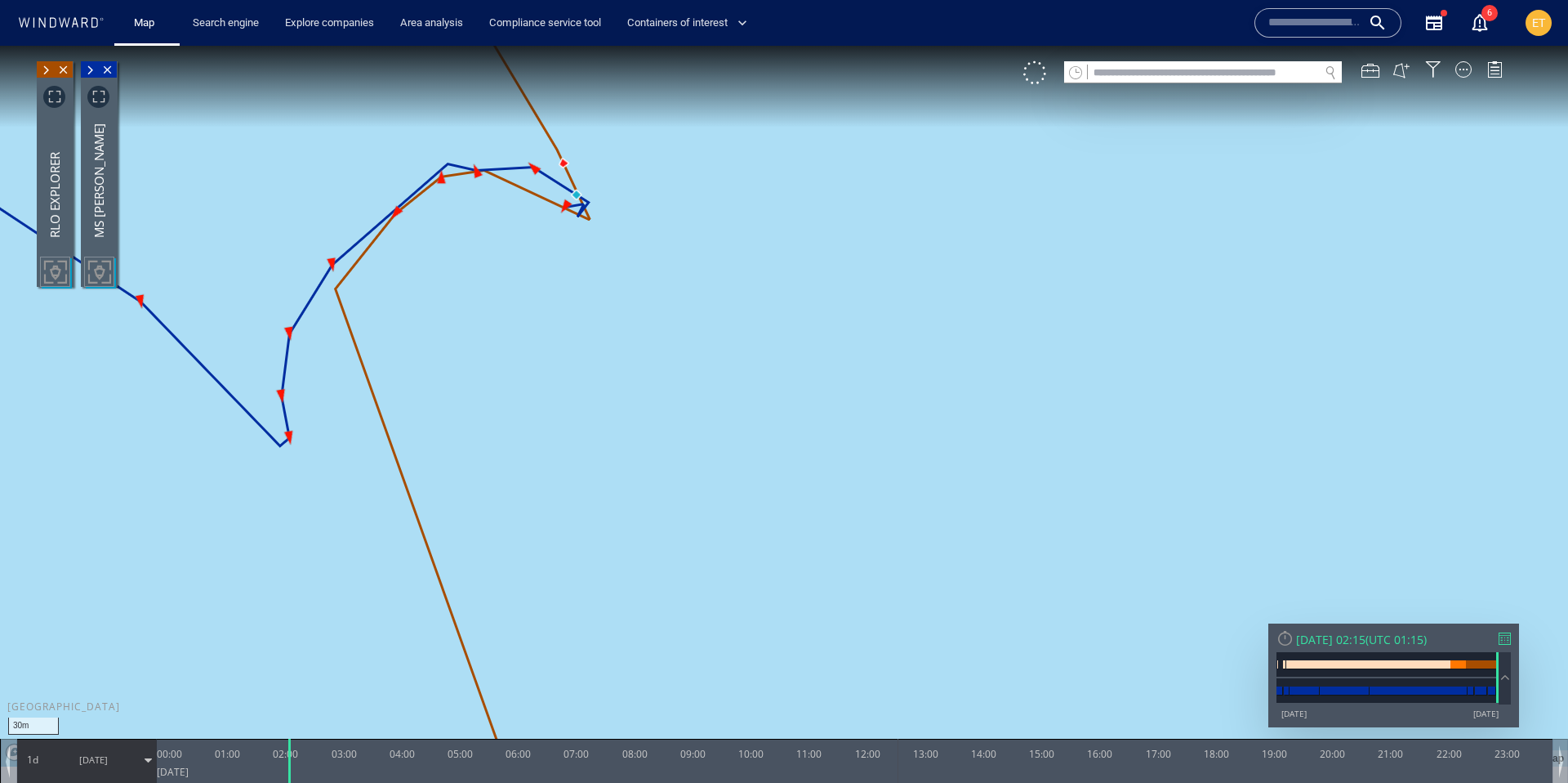
click at [536, 237] on canvas "Map" at bounding box center [784, 406] width 1568 height 721
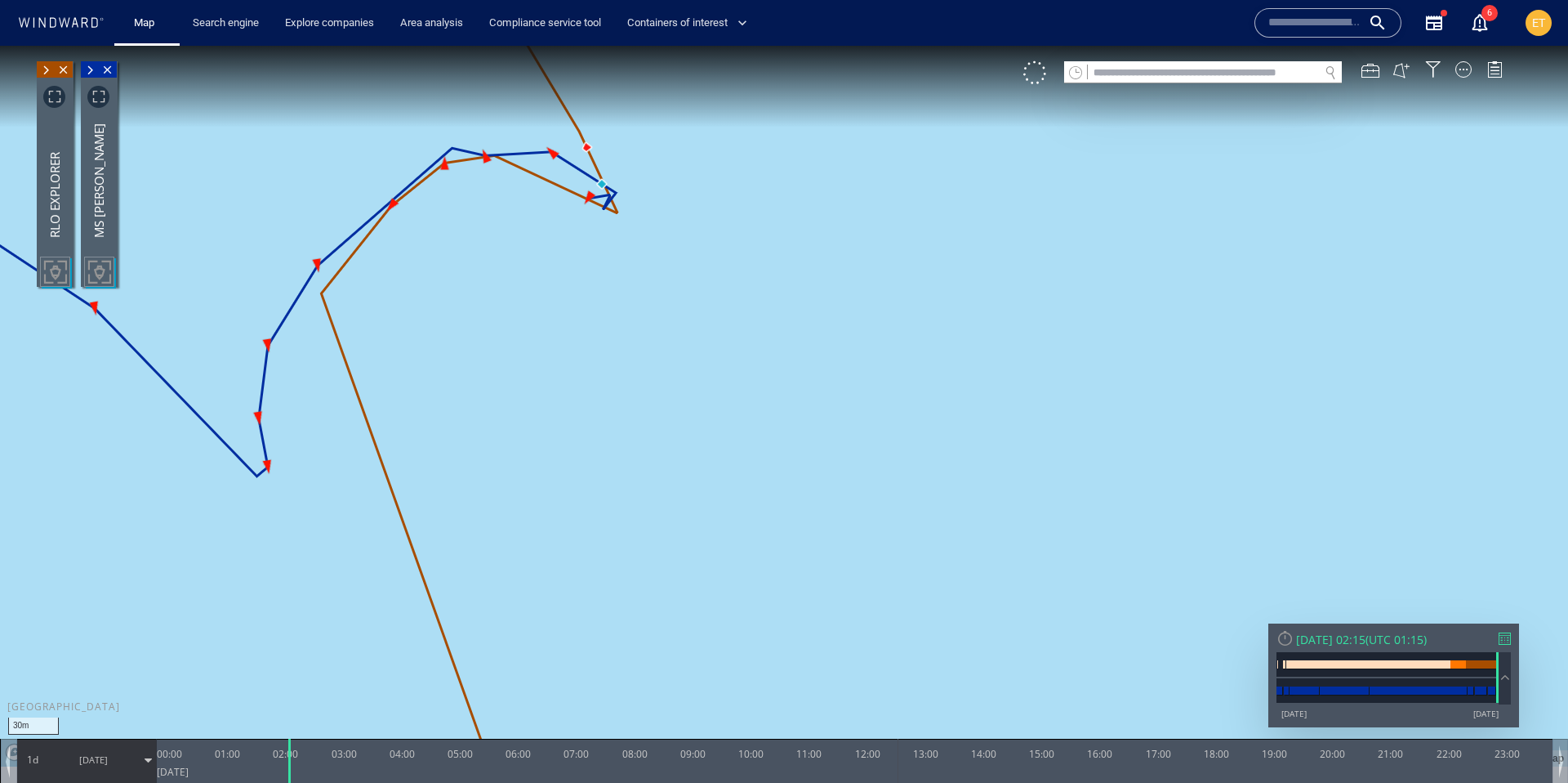
click at [536, 237] on canvas "Map" at bounding box center [784, 406] width 1568 height 721
click at [608, 234] on canvas "Map" at bounding box center [784, 406] width 1568 height 721
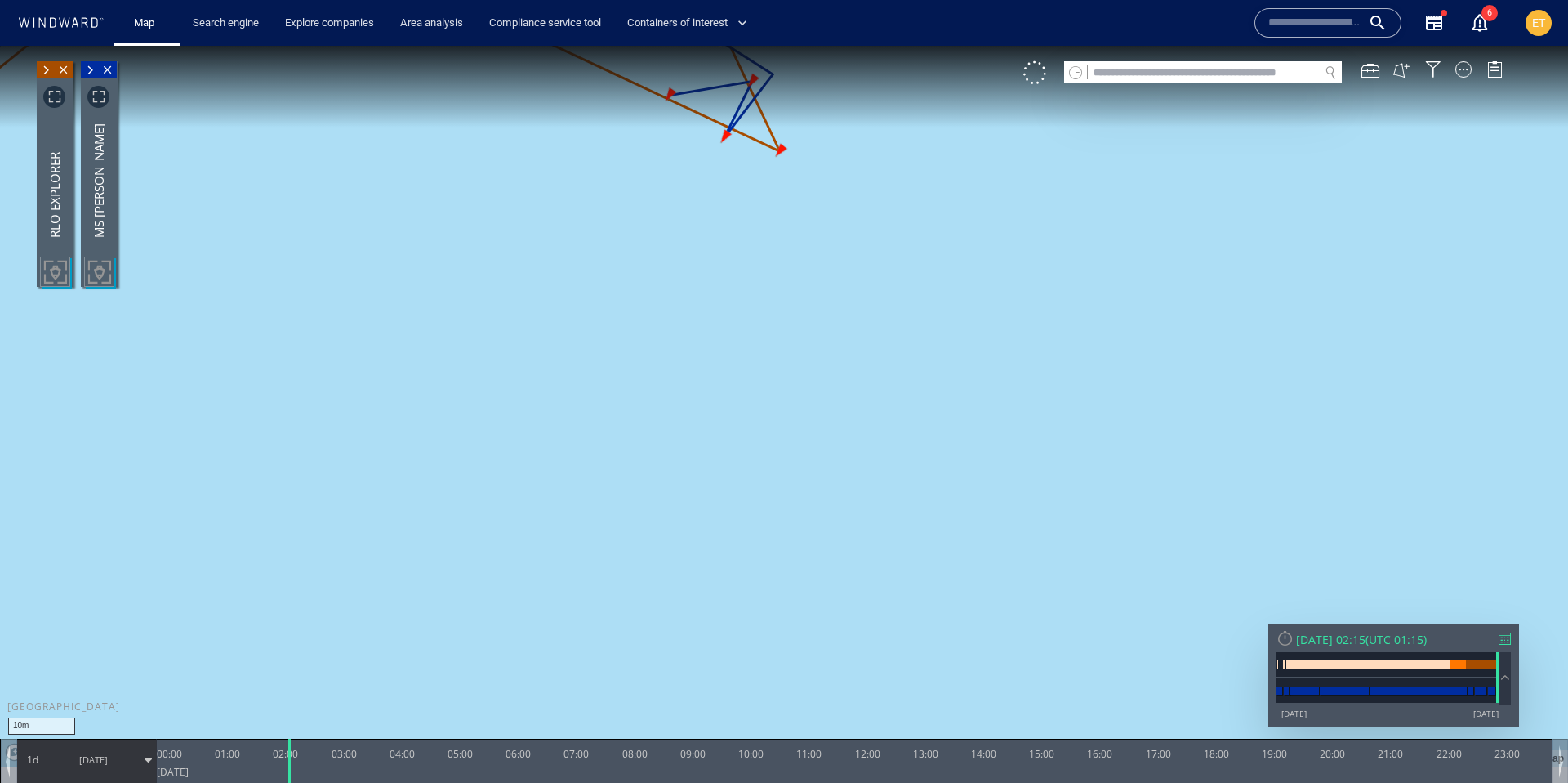
drag, startPoint x: 641, startPoint y: 248, endPoint x: 606, endPoint y: 386, distance: 142.4
click at [606, 386] on canvas "Map" at bounding box center [784, 406] width 1568 height 721
click at [606, 365] on canvas "Map" at bounding box center [784, 406] width 1568 height 721
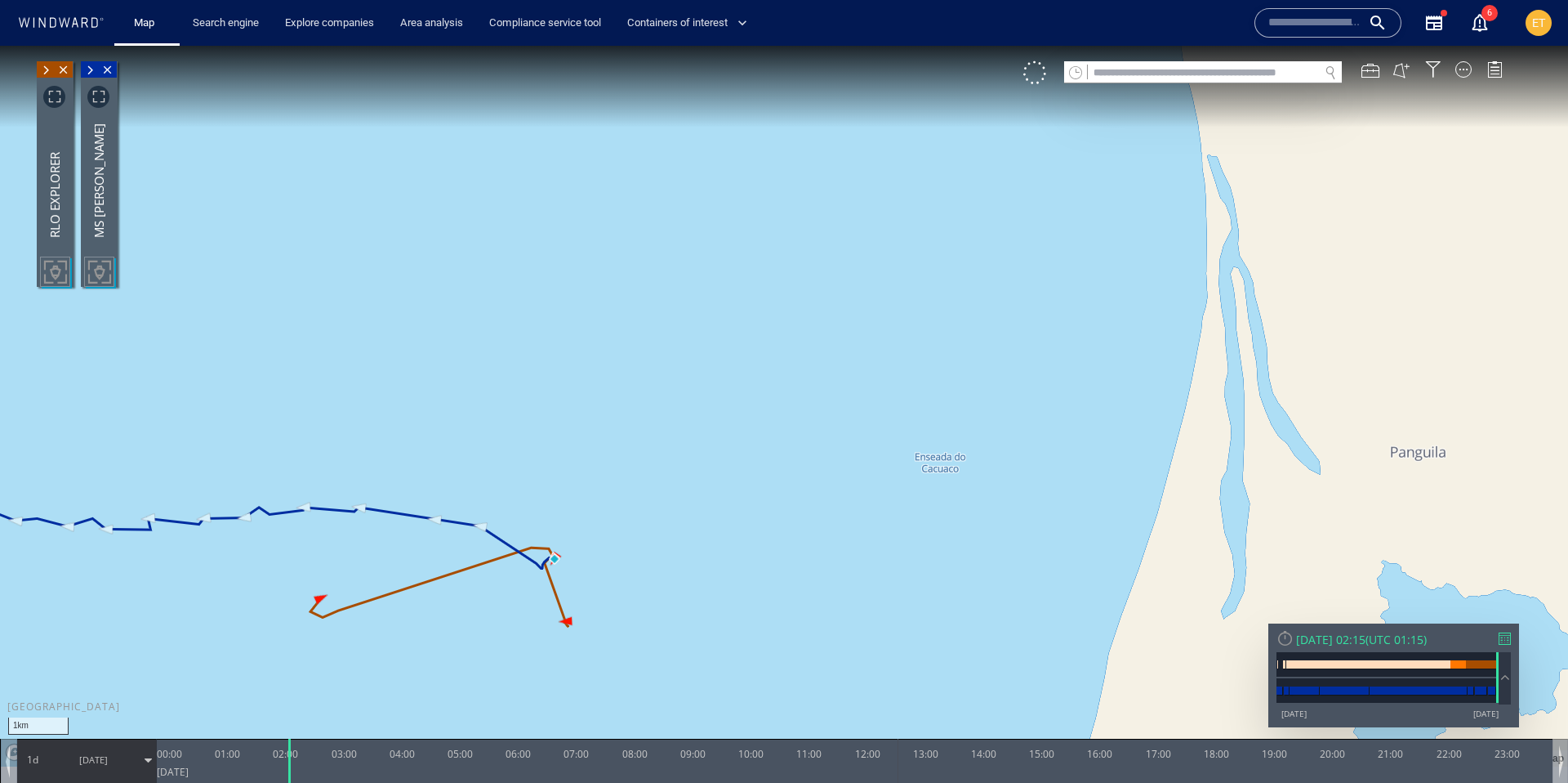
drag, startPoint x: 394, startPoint y: 555, endPoint x: 540, endPoint y: 576, distance: 147.5
click at [540, 576] on canvas "Map" at bounding box center [784, 406] width 1568 height 721
drag, startPoint x: 347, startPoint y: 602, endPoint x: 361, endPoint y: 603, distance: 14.0
click at [361, 603] on canvas "Map" at bounding box center [784, 406] width 1568 height 721
